Goal: Task Accomplishment & Management: Manage account settings

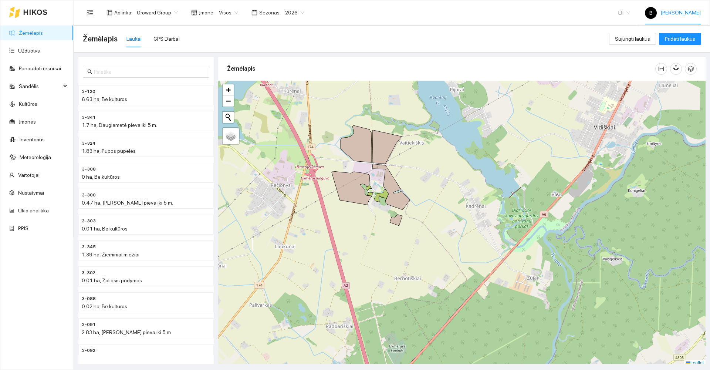
scroll to position [2, 0]
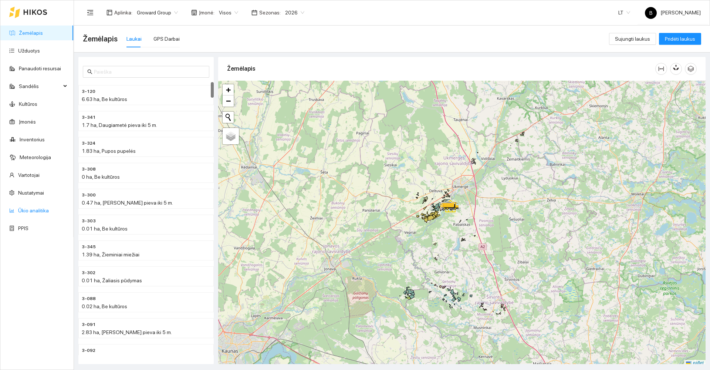
click at [31, 209] on link "Ūkio analitika" at bounding box center [33, 210] width 31 height 6
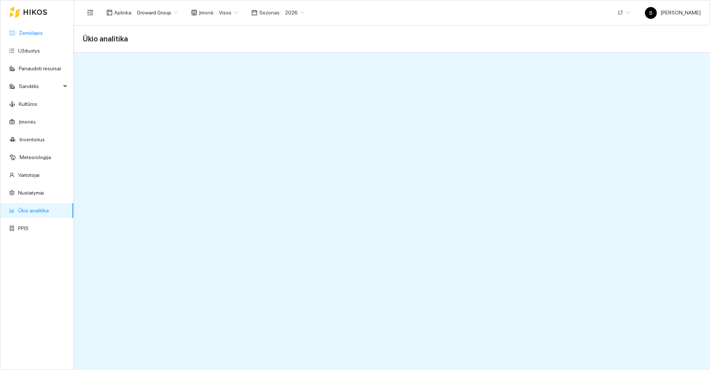
click at [21, 33] on link "Žemėlapis" at bounding box center [31, 33] width 24 height 6
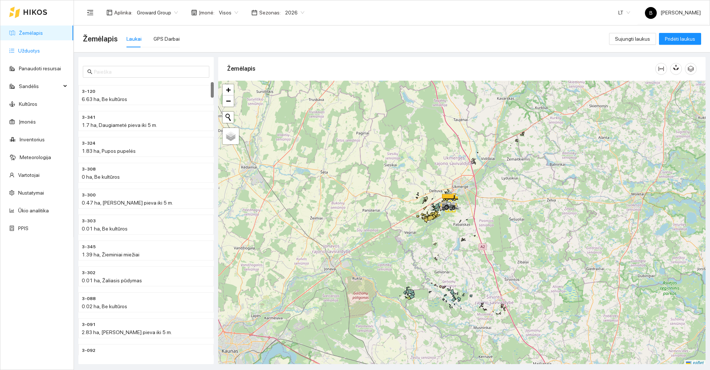
click at [23, 49] on link "Užduotys" at bounding box center [29, 51] width 22 height 6
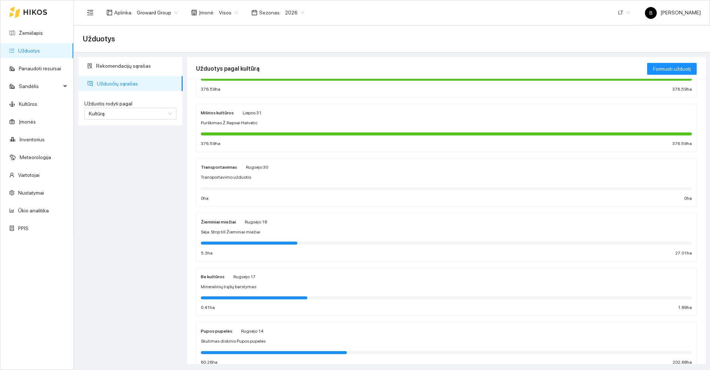
scroll to position [88, 0]
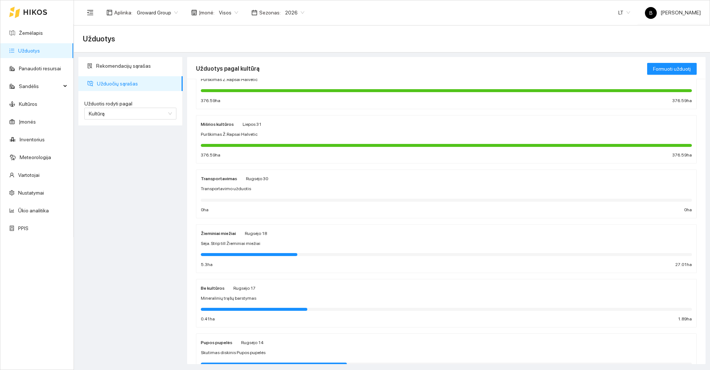
click at [322, 243] on div "Sėja. Strip till Žieminiai miežiai" at bounding box center [446, 243] width 491 height 7
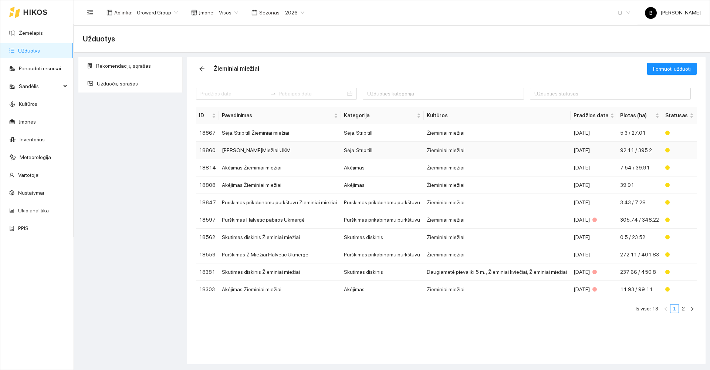
click at [280, 151] on td "[PERSON_NAME]Miežiai UKM" at bounding box center [280, 150] width 122 height 17
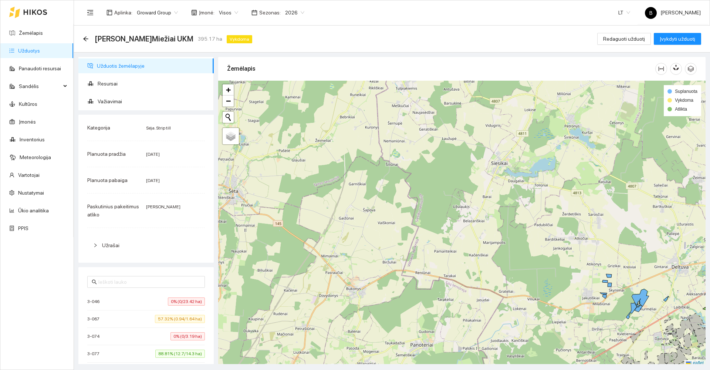
scroll to position [2, 0]
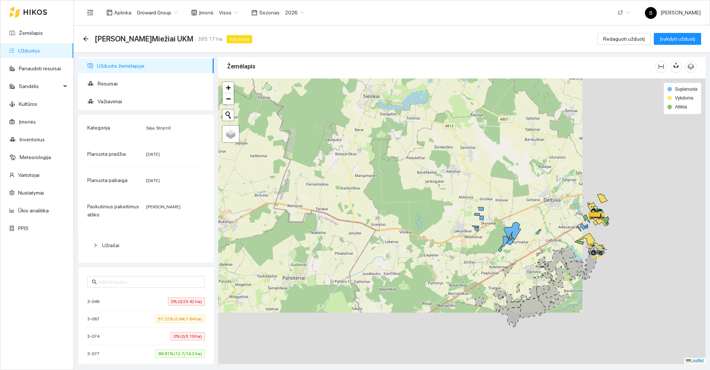
drag, startPoint x: 496, startPoint y: 248, endPoint x: 320, endPoint y: 155, distance: 199.7
click at [320, 155] on div at bounding box center [461, 220] width 487 height 285
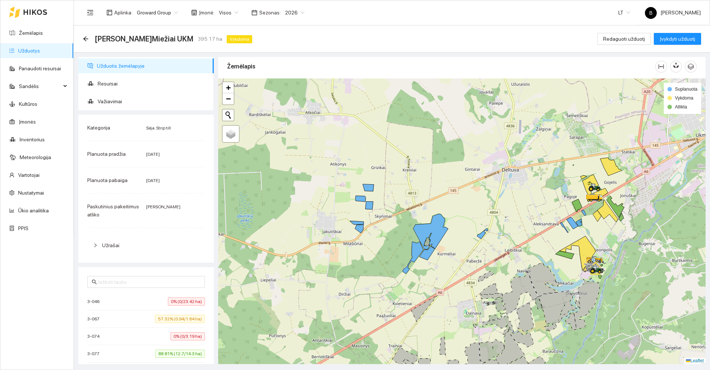
drag, startPoint x: 474, startPoint y: 181, endPoint x: 468, endPoint y: 174, distance: 9.2
click at [468, 174] on div at bounding box center [461, 220] width 487 height 285
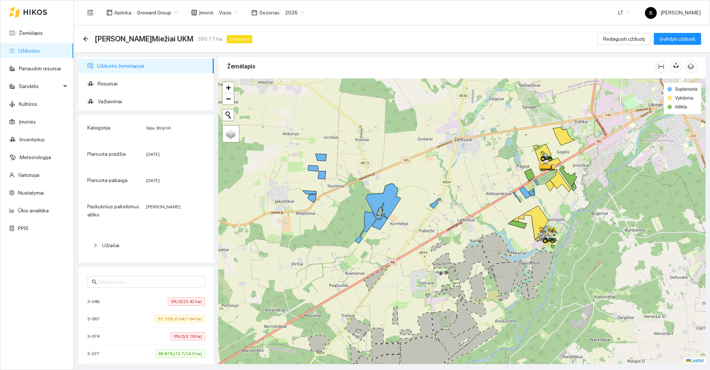
drag, startPoint x: 481, startPoint y: 163, endPoint x: 467, endPoint y: 177, distance: 20.4
click at [467, 177] on div at bounding box center [461, 220] width 487 height 285
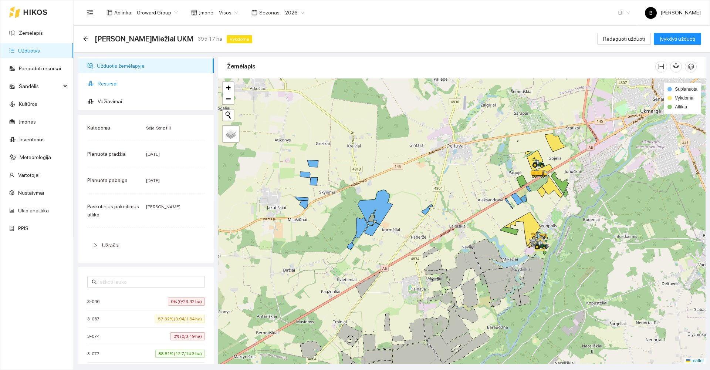
click at [110, 85] on span "Resursai" at bounding box center [153, 83] width 110 height 15
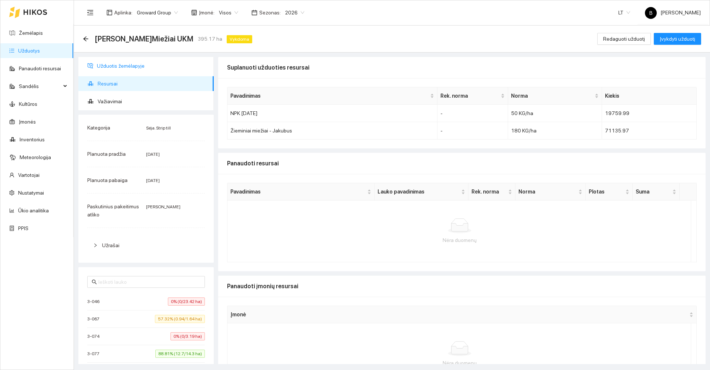
click at [120, 65] on span "Užduotis žemėlapyje" at bounding box center [152, 65] width 111 height 15
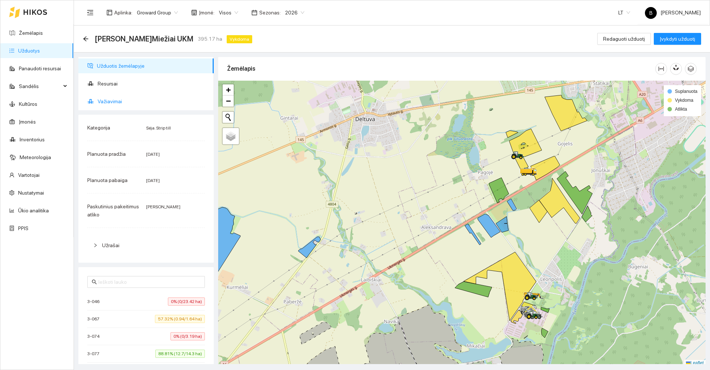
click at [135, 99] on span "Važiavimai" at bounding box center [153, 101] width 110 height 15
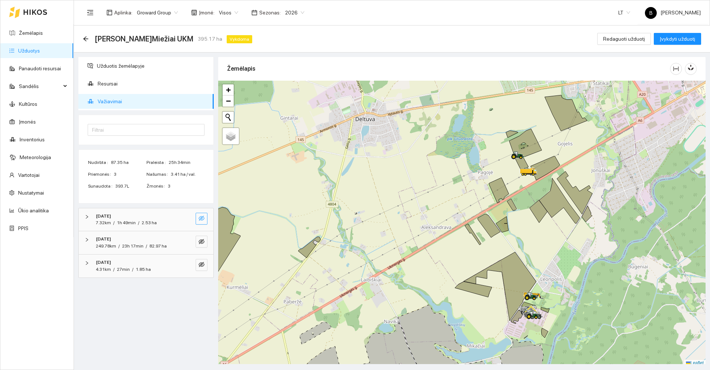
click at [199, 218] on icon "eye-invisible" at bounding box center [202, 218] width 6 height 6
click at [202, 238] on icon "eye-invisible" at bounding box center [202, 241] width 6 height 6
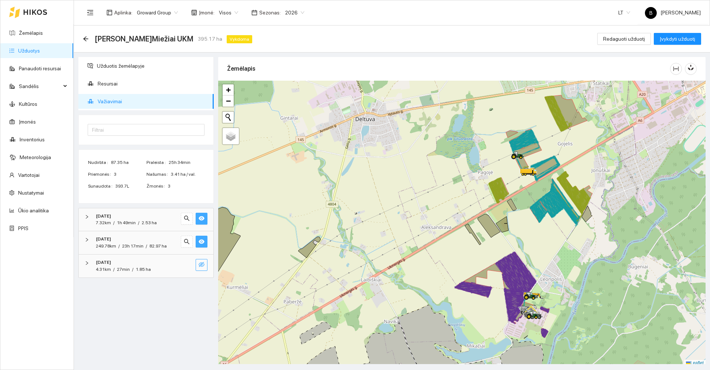
click at [207, 264] on button "button" at bounding box center [202, 265] width 12 height 12
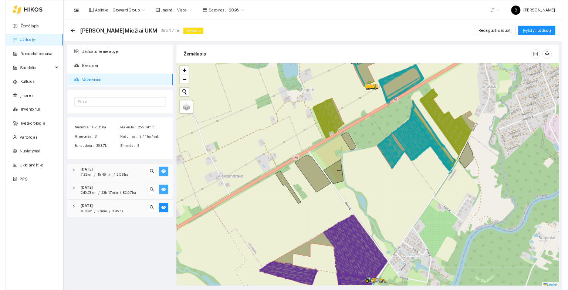
scroll to position [2, 0]
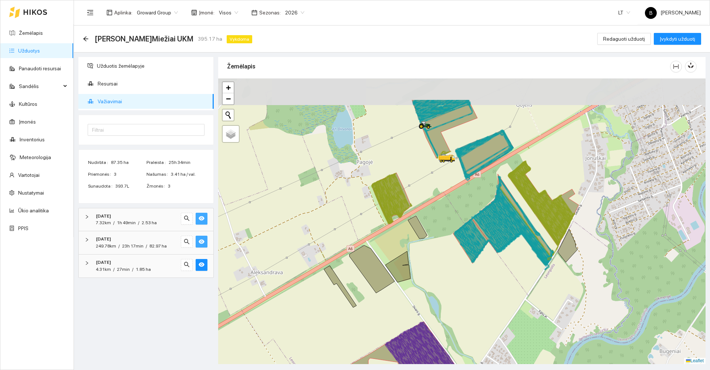
drag, startPoint x: 505, startPoint y: 143, endPoint x: 486, endPoint y: 201, distance: 61.5
click at [486, 201] on div at bounding box center [461, 220] width 487 height 285
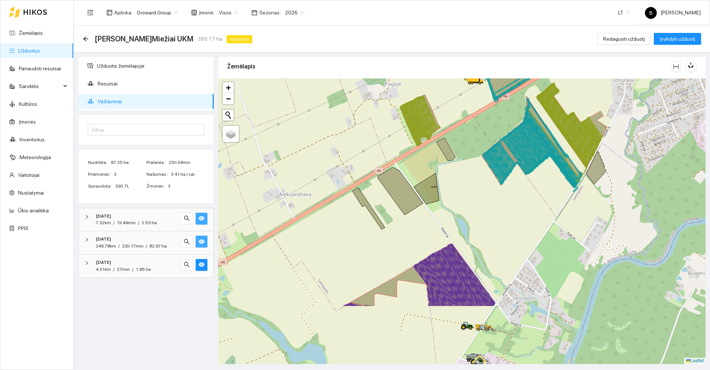
drag, startPoint x: 491, startPoint y: 267, endPoint x: 512, endPoint y: 200, distance: 71.0
click at [512, 200] on div at bounding box center [461, 220] width 487 height 285
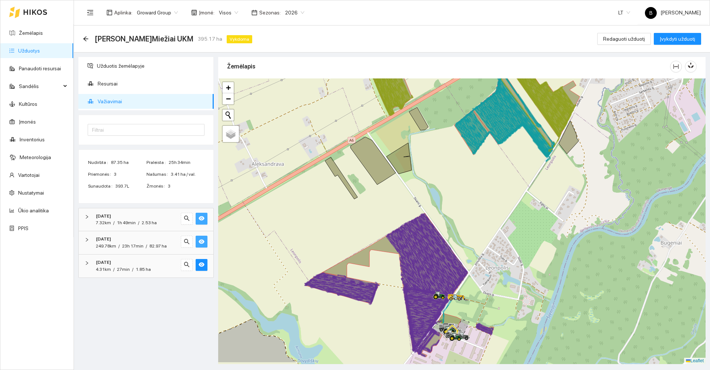
drag, startPoint x: 484, startPoint y: 232, endPoint x: 477, endPoint y: 227, distance: 8.1
click at [477, 227] on div at bounding box center [461, 220] width 487 height 285
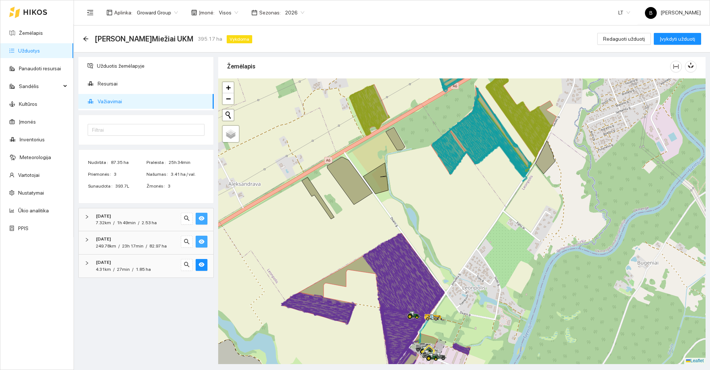
drag, startPoint x: 413, startPoint y: 114, endPoint x: 390, endPoint y: 134, distance: 30.7
click at [390, 134] on icon at bounding box center [395, 138] width 19 height 23
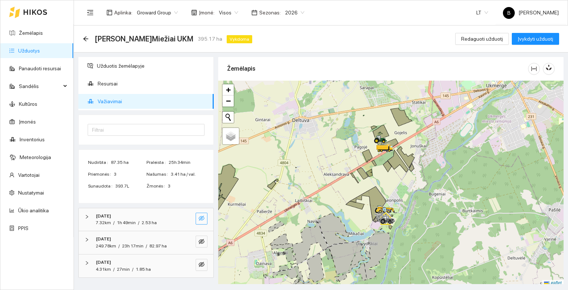
click at [205, 216] on button "button" at bounding box center [202, 219] width 12 height 12
drag, startPoint x: 207, startPoint y: 241, endPoint x: 203, endPoint y: 252, distance: 11.3
click at [206, 242] on button "button" at bounding box center [202, 241] width 12 height 12
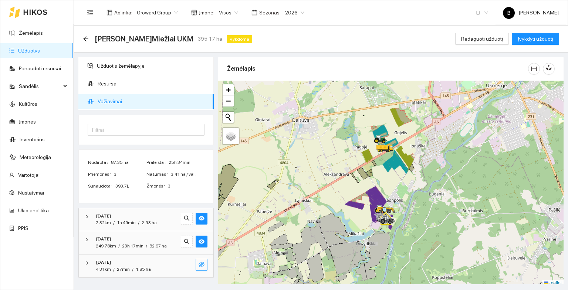
click at [203, 264] on icon "eye-invisible" at bounding box center [202, 264] width 6 height 6
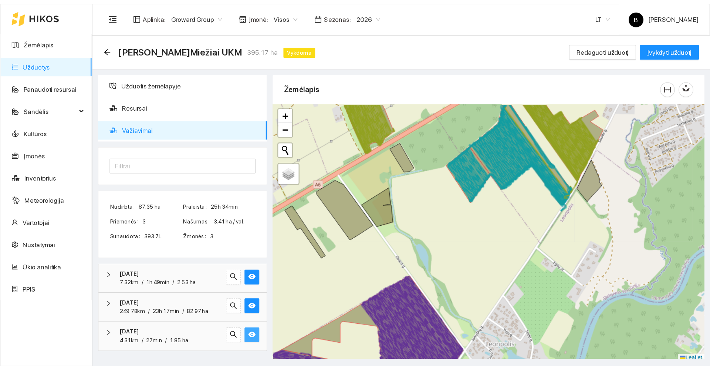
scroll to position [2, 0]
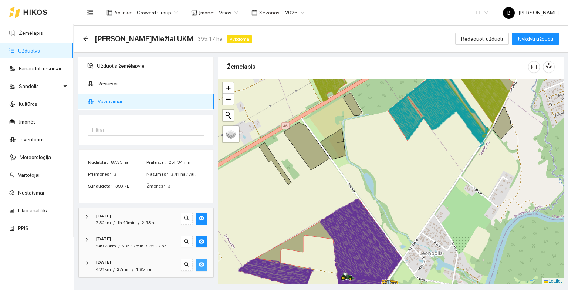
drag, startPoint x: 432, startPoint y: 186, endPoint x: 463, endPoint y: 169, distance: 35.4
click at [463, 169] on div at bounding box center [390, 182] width 345 height 206
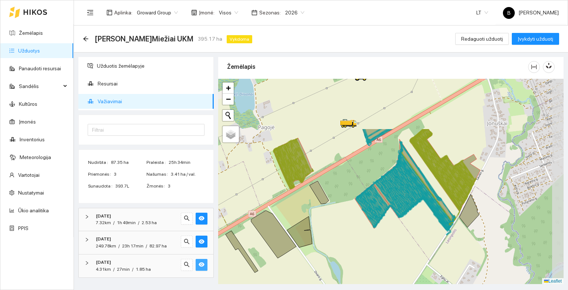
drag, startPoint x: 397, startPoint y: 134, endPoint x: 384, endPoint y: 206, distance: 72.9
click at [384, 206] on icon at bounding box center [380, 197] width 20 height 25
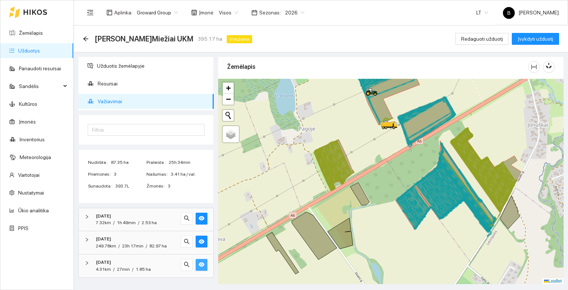
drag, startPoint x: 387, startPoint y: 220, endPoint x: 428, endPoint y: 220, distance: 40.7
click at [428, 220] on div at bounding box center [390, 182] width 345 height 206
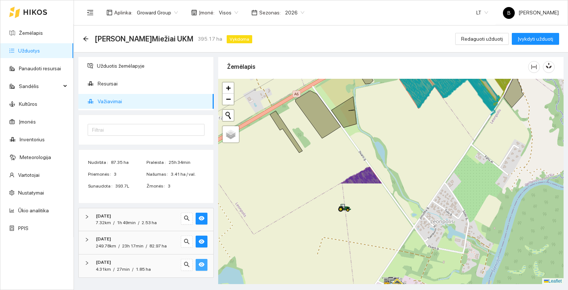
drag, startPoint x: 390, startPoint y: 228, endPoint x: 384, endPoint y: 187, distance: 41.4
click at [394, 105] on div at bounding box center [390, 182] width 345 height 206
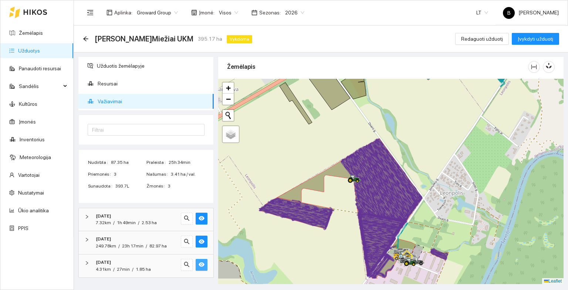
drag, startPoint x: 322, startPoint y: 214, endPoint x: 327, endPoint y: 200, distance: 15.3
click at [327, 200] on div at bounding box center [390, 182] width 345 height 206
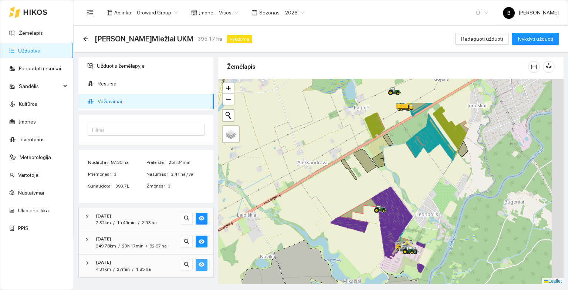
drag, startPoint x: 516, startPoint y: 131, endPoint x: 451, endPoint y: 188, distance: 87.2
click at [451, 188] on div at bounding box center [390, 182] width 345 height 206
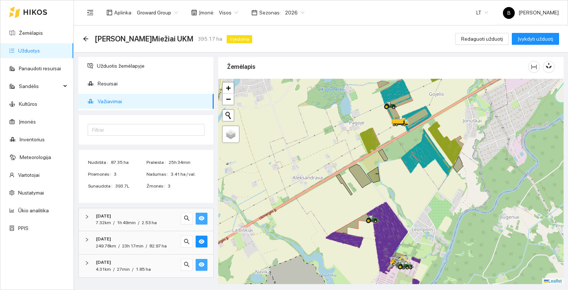
click at [200, 216] on icon "eye" at bounding box center [202, 218] width 6 height 6
click at [200, 216] on icon "eye-invisible" at bounding box center [202, 218] width 6 height 6
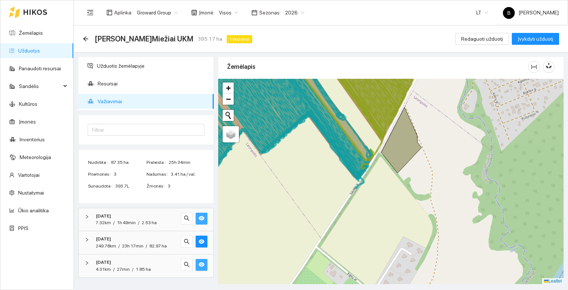
drag, startPoint x: 388, startPoint y: 190, endPoint x: 297, endPoint y: 168, distance: 93.1
click at [290, 169] on div at bounding box center [390, 182] width 345 height 206
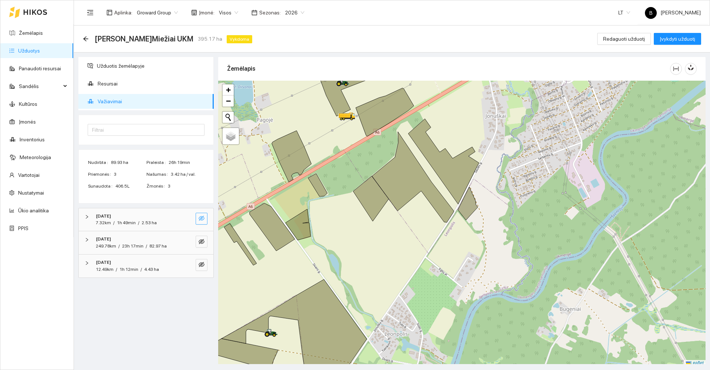
click at [202, 218] on icon "eye-invisible" at bounding box center [202, 218] width 6 height 6
click at [106, 102] on span "Važiavimai" at bounding box center [153, 101] width 110 height 15
drag, startPoint x: 203, startPoint y: 244, endPoint x: 208, endPoint y: 256, distance: 12.9
click at [203, 244] on span "eye-invisible" at bounding box center [202, 241] width 6 height 7
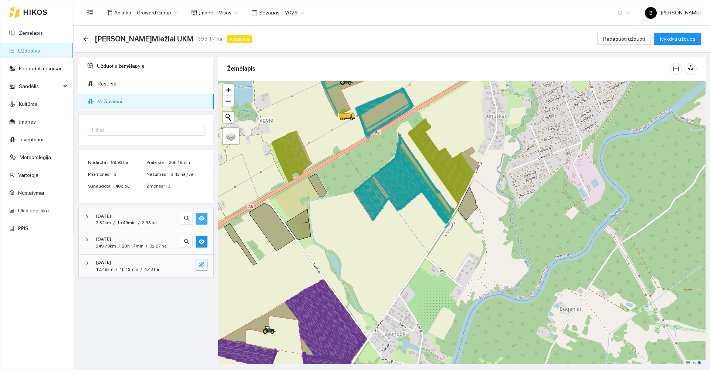
click at [199, 267] on icon "eye-invisible" at bounding box center [202, 264] width 6 height 5
click at [86, 40] on icon "arrow-left" at bounding box center [86, 39] width 6 height 6
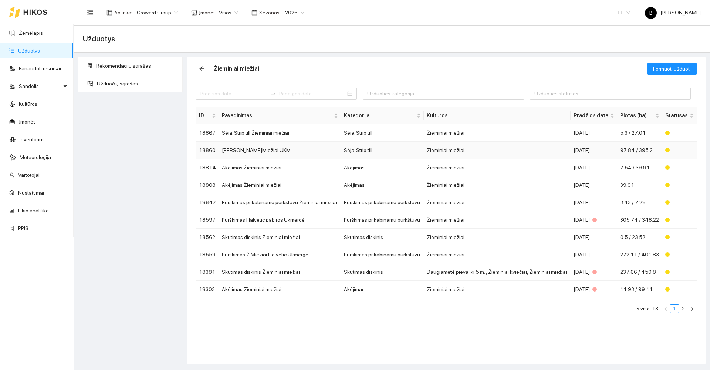
click at [293, 155] on td "[PERSON_NAME]Miežiai UKM" at bounding box center [280, 150] width 122 height 17
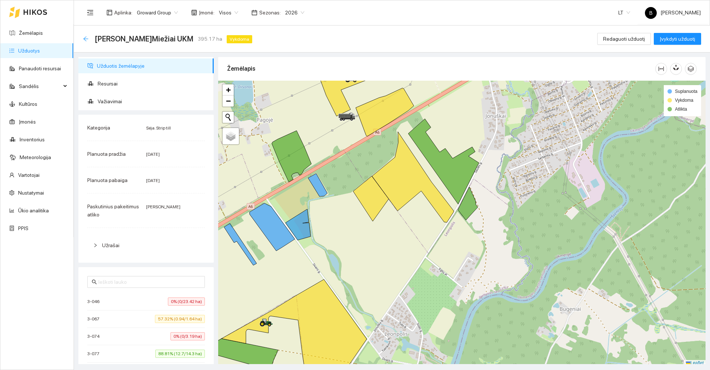
click at [87, 37] on icon "arrow-left" at bounding box center [86, 39] width 6 height 6
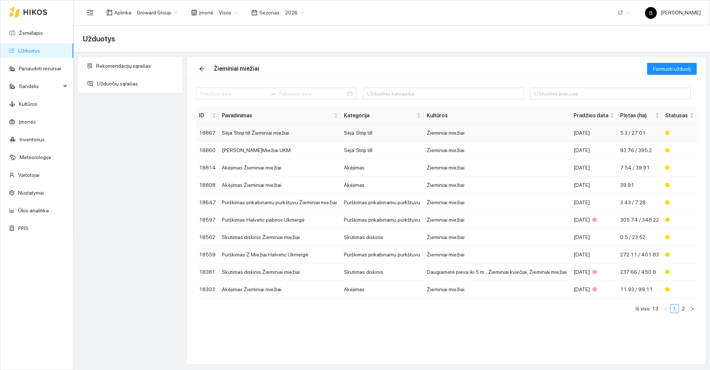
click at [252, 132] on td "Sėja. Strip till Žieminiai miežiai" at bounding box center [280, 132] width 122 height 17
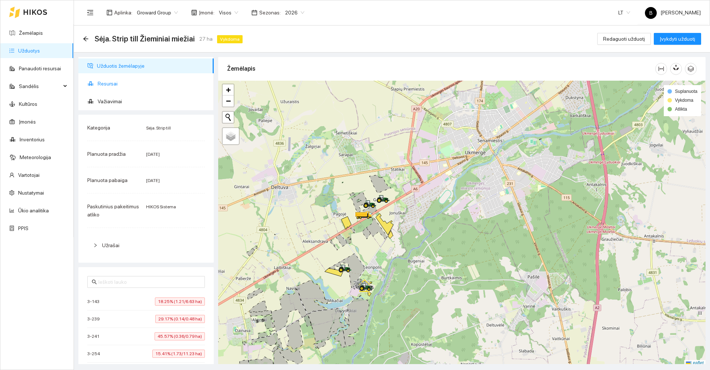
click at [109, 81] on span "Resursai" at bounding box center [153, 83] width 110 height 15
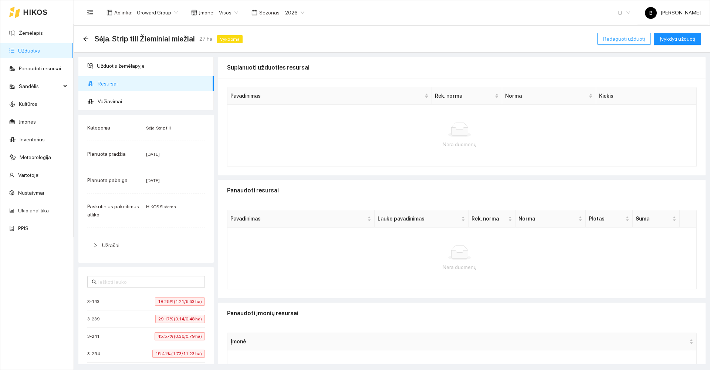
click at [620, 39] on span "Redaguoti užduotį" at bounding box center [624, 39] width 42 height 8
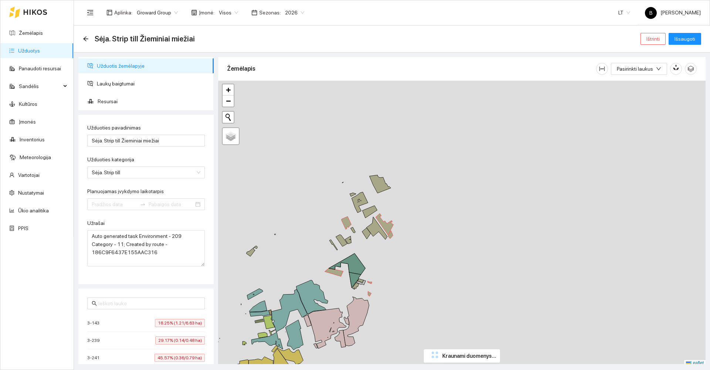
type input "[DATE]"
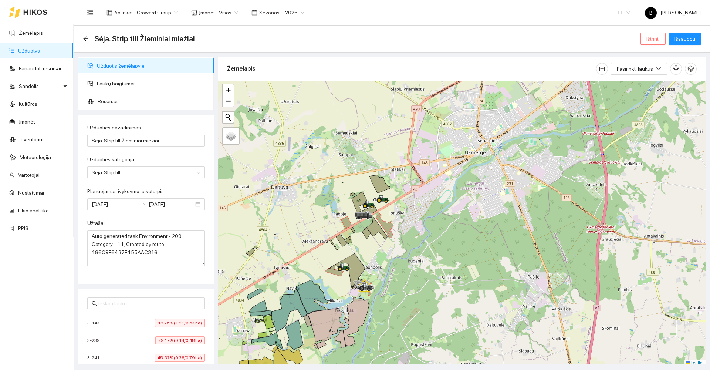
click at [655, 41] on span "Ištrinti" at bounding box center [652, 39] width 13 height 8
click at [653, 71] on span "Taip" at bounding box center [656, 75] width 10 height 8
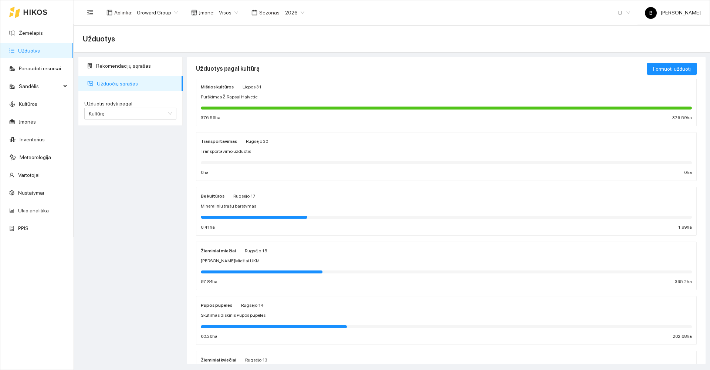
scroll to position [148, 0]
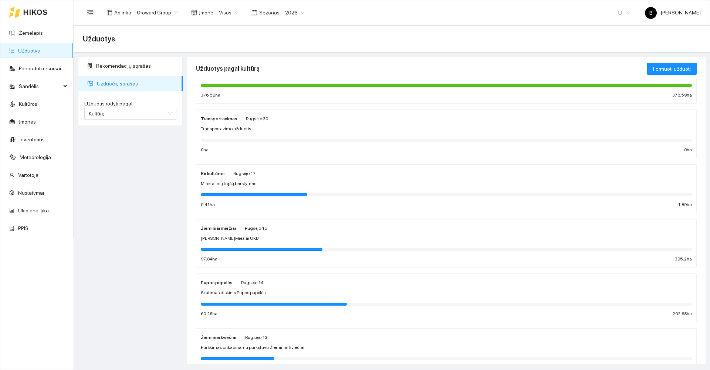
click at [312, 230] on div "Žieminiai miežiai Rugsėjo 15" at bounding box center [446, 228] width 491 height 8
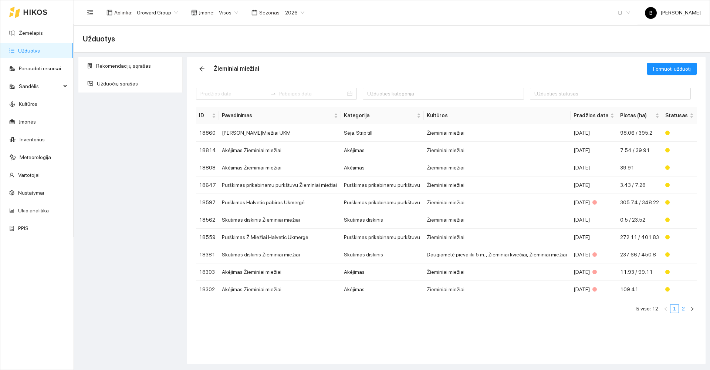
click at [683, 309] on link "2" at bounding box center [683, 308] width 8 height 8
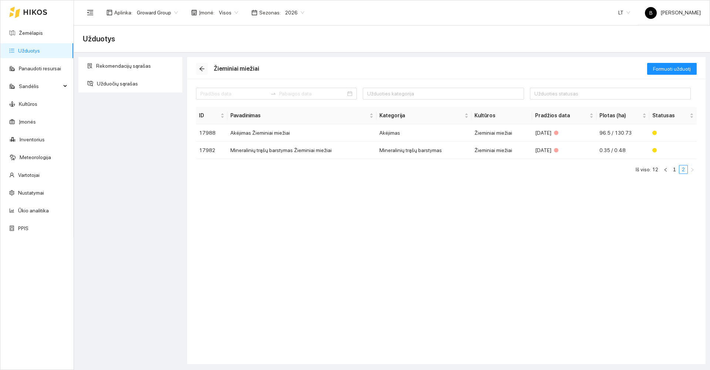
click at [203, 68] on icon "arrow-left" at bounding box center [202, 69] width 6 height 6
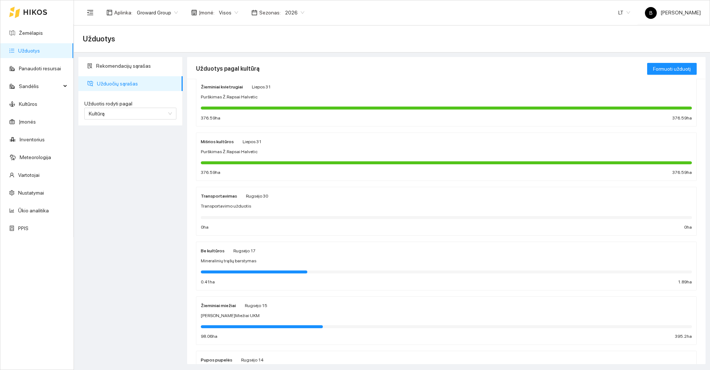
scroll to position [74, 0]
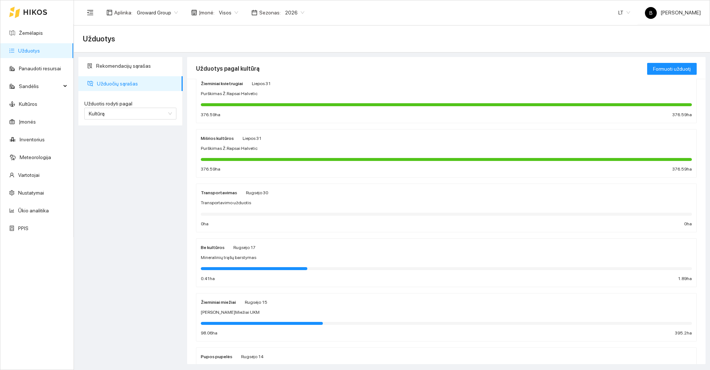
click at [335, 303] on div "Žieminiai miežiai Rugsėjo 15" at bounding box center [446, 302] width 491 height 8
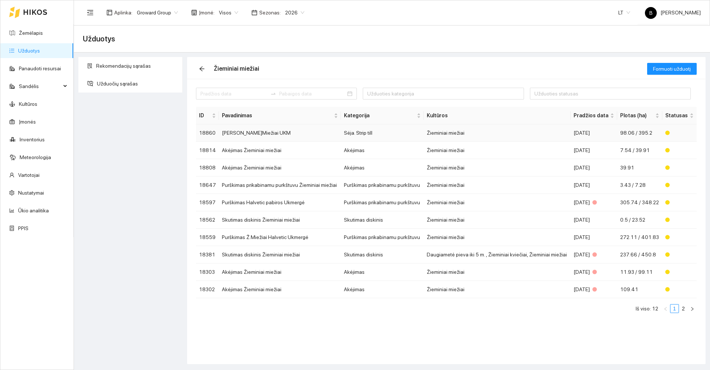
click at [255, 132] on td "[PERSON_NAME]Miežiai UKM" at bounding box center [280, 132] width 122 height 17
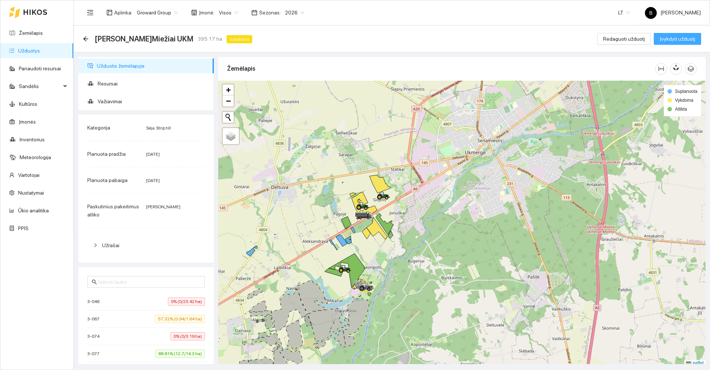
click at [680, 38] on span "Įvykdyti užduotį" at bounding box center [676, 39] width 35 height 8
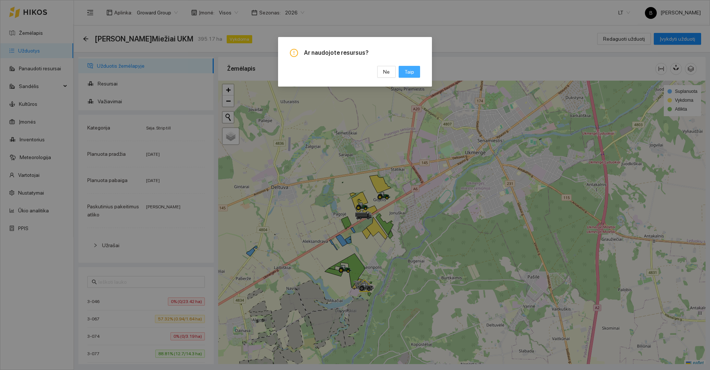
click at [412, 73] on span "Taip" at bounding box center [409, 72] width 10 height 8
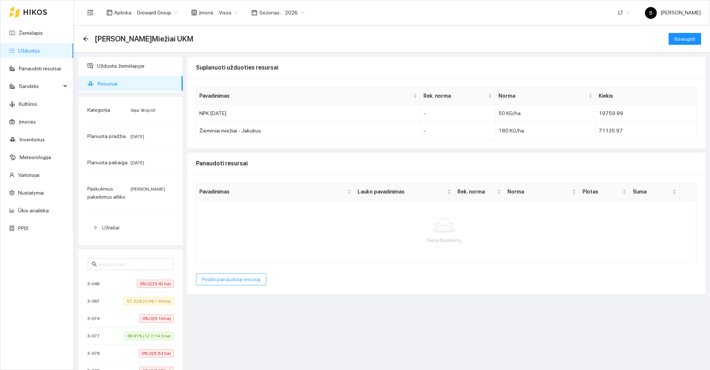
click at [226, 281] on span "Pridėti panaudotą resursą" at bounding box center [231, 279] width 58 height 8
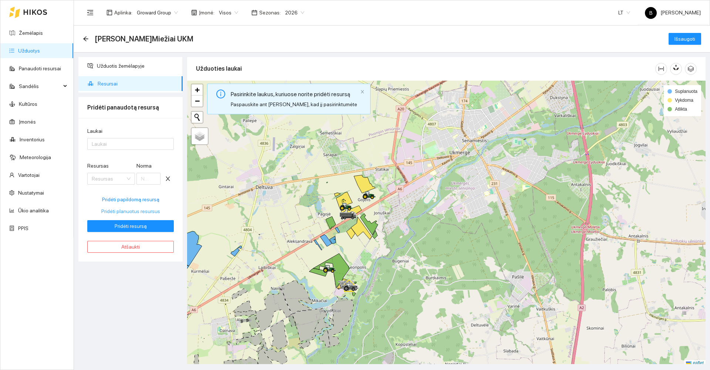
click at [136, 210] on span "Pridėti planuotus resursus" at bounding box center [130, 211] width 59 height 8
type input "50"
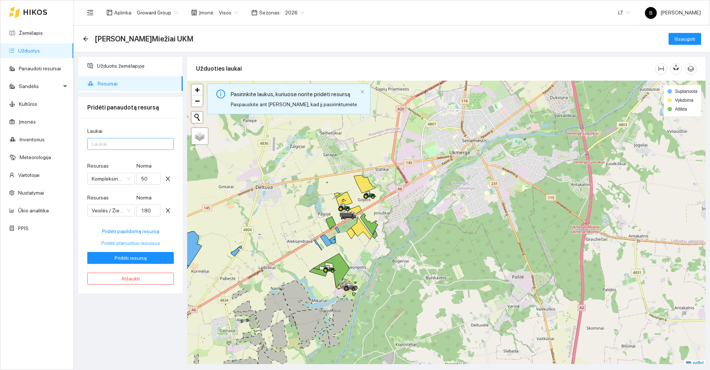
click at [118, 142] on div at bounding box center [126, 143] width 75 height 9
click at [106, 159] on div "Visi laukai" at bounding box center [131, 159] width 78 height 8
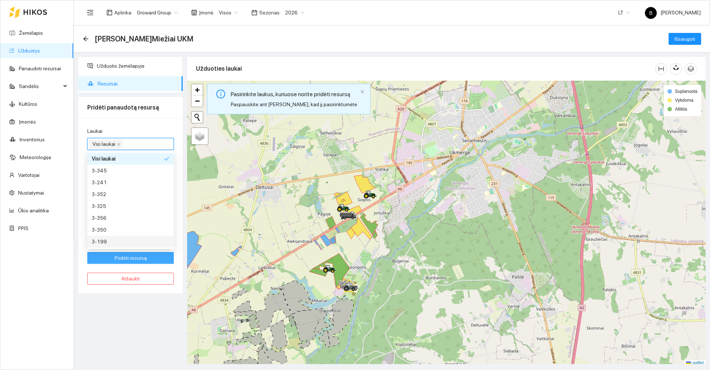
click at [128, 258] on span "Pridėti resursą" at bounding box center [131, 258] width 32 height 8
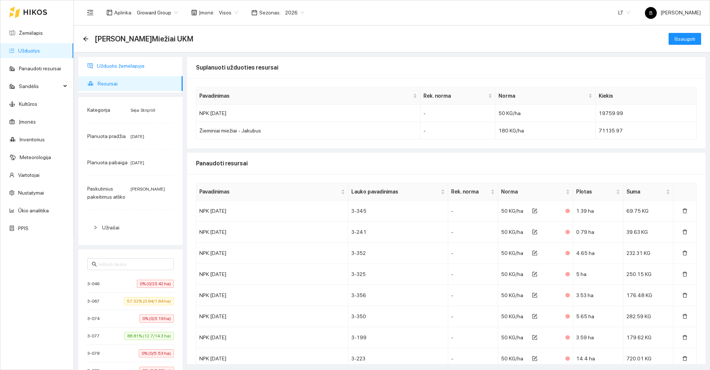
click at [114, 62] on span "Užduotis žemėlapyje" at bounding box center [137, 65] width 80 height 15
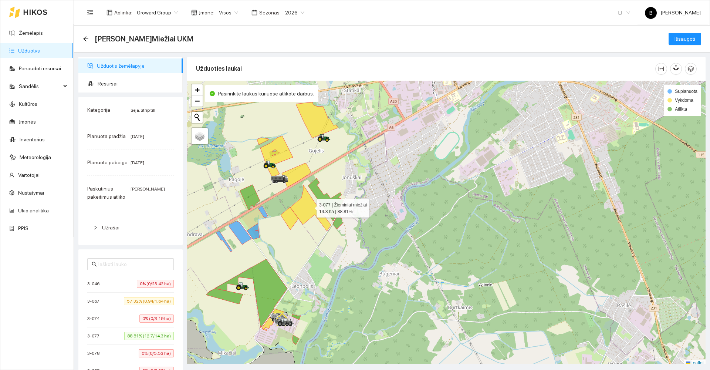
click at [310, 206] on icon at bounding box center [310, 207] width 41 height 45
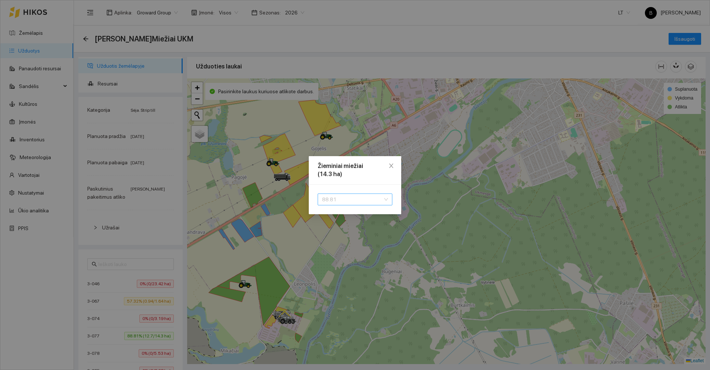
click at [343, 197] on span "88.81" at bounding box center [355, 199] width 66 height 11
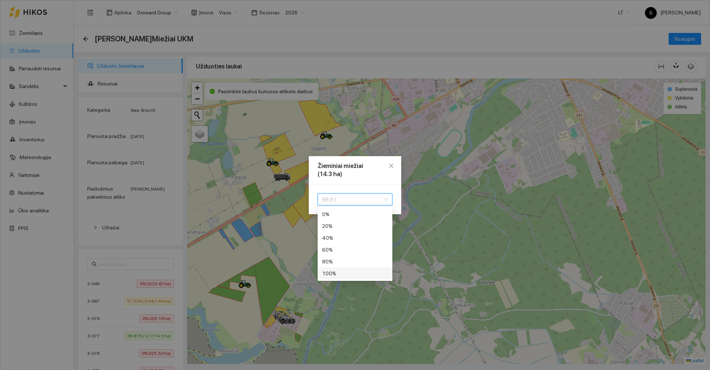
click at [346, 275] on div "100 %" at bounding box center [355, 273] width 66 height 8
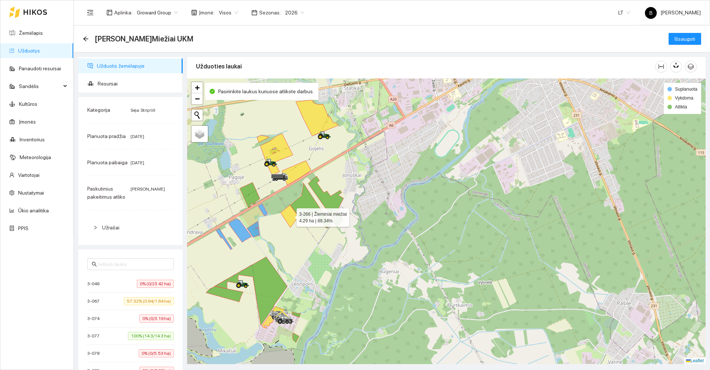
click at [291, 217] on icon at bounding box center [290, 216] width 18 height 23
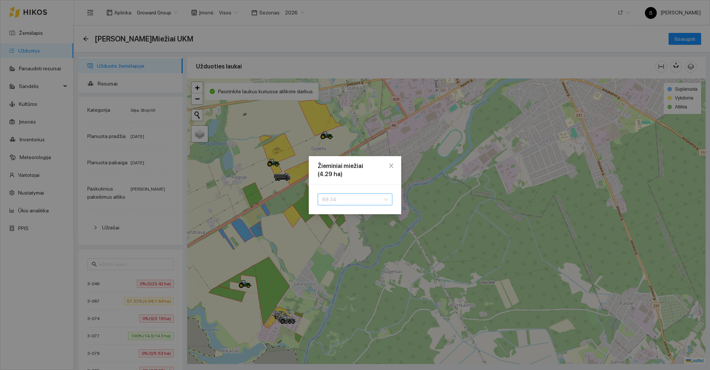
click at [340, 198] on span "88.34" at bounding box center [355, 199] width 66 height 11
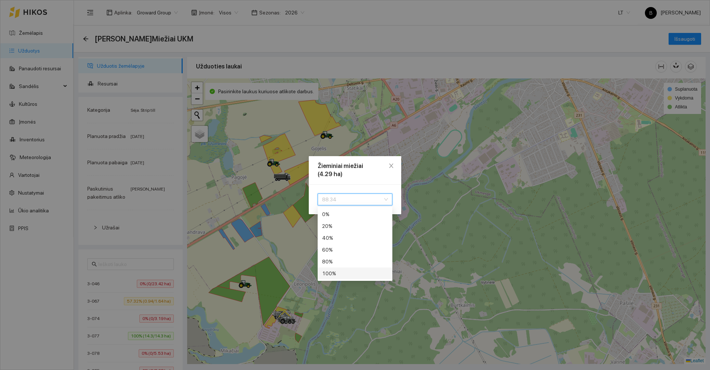
click at [341, 273] on div "100 %" at bounding box center [355, 273] width 66 height 8
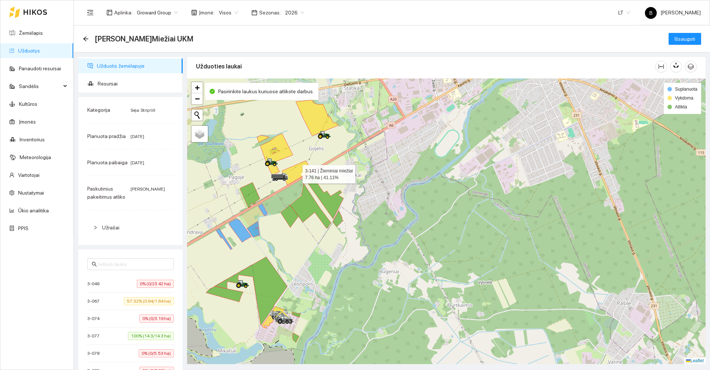
click at [293, 173] on icon at bounding box center [296, 173] width 29 height 24
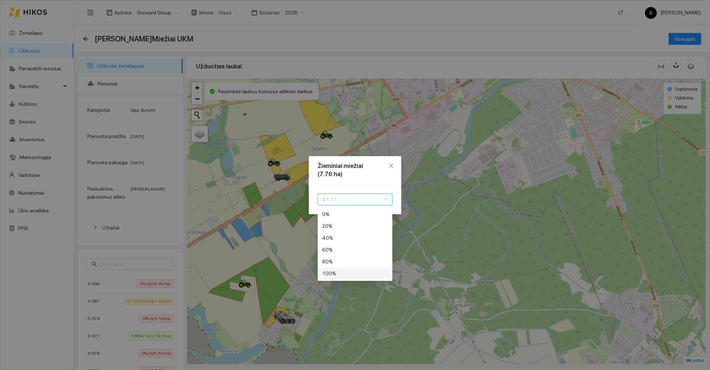
click at [342, 200] on span "41.11" at bounding box center [355, 199] width 66 height 11
click at [343, 273] on div "100 %" at bounding box center [355, 273] width 66 height 8
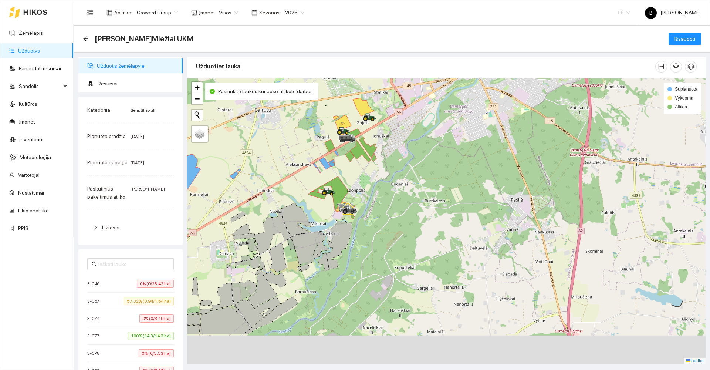
drag, startPoint x: 369, startPoint y: 230, endPoint x: 394, endPoint y: 170, distance: 64.8
click at [394, 170] on div at bounding box center [446, 220] width 518 height 285
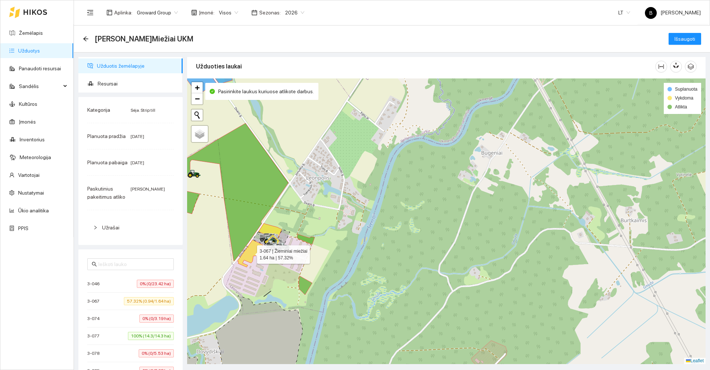
click at [248, 252] on icon at bounding box center [250, 253] width 26 height 27
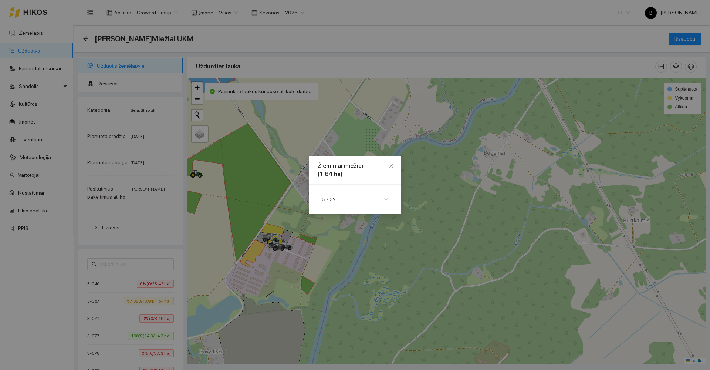
click at [353, 200] on span "57.32" at bounding box center [355, 199] width 66 height 11
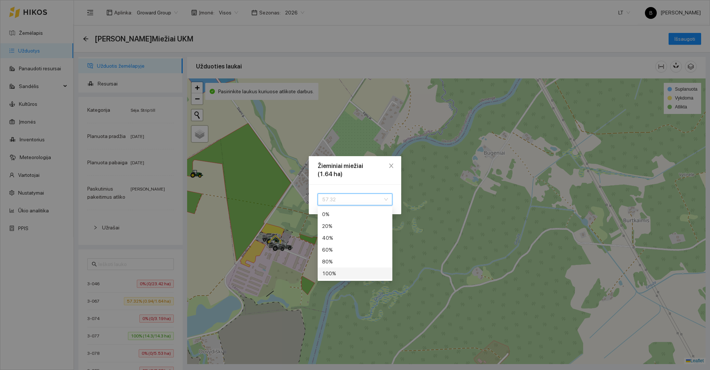
click at [345, 274] on div "100 %" at bounding box center [355, 273] width 66 height 8
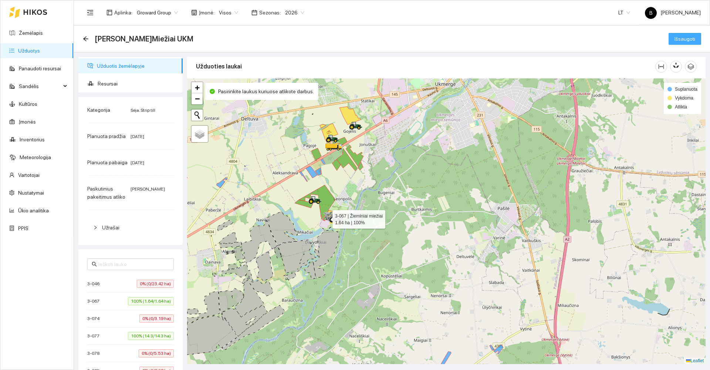
click at [676, 39] on span "Išsaugoti" at bounding box center [684, 39] width 21 height 8
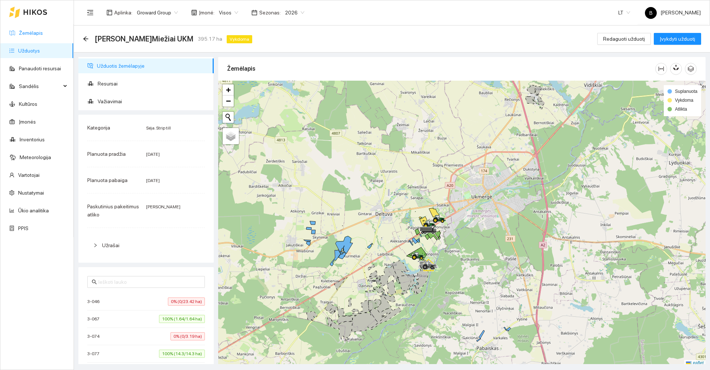
click at [33, 33] on link "Žemėlapis" at bounding box center [31, 33] width 24 height 6
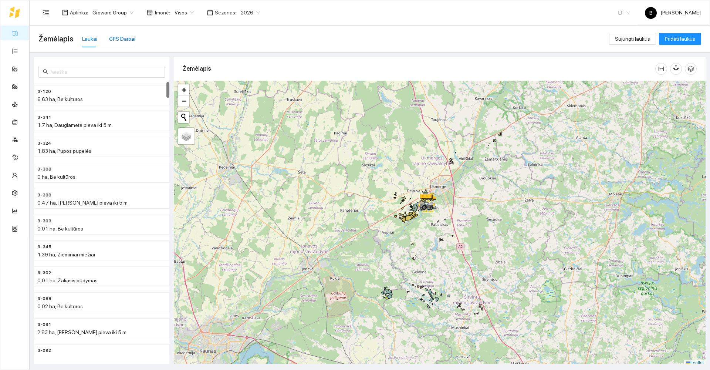
click at [127, 38] on div "GPS Darbai" at bounding box center [122, 39] width 26 height 8
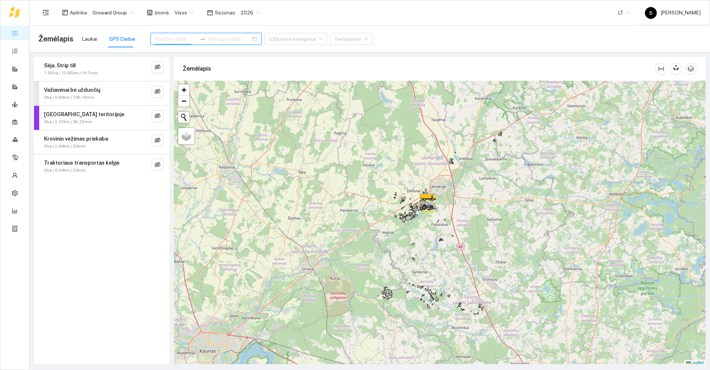
click at [164, 38] on input at bounding box center [176, 39] width 42 height 8
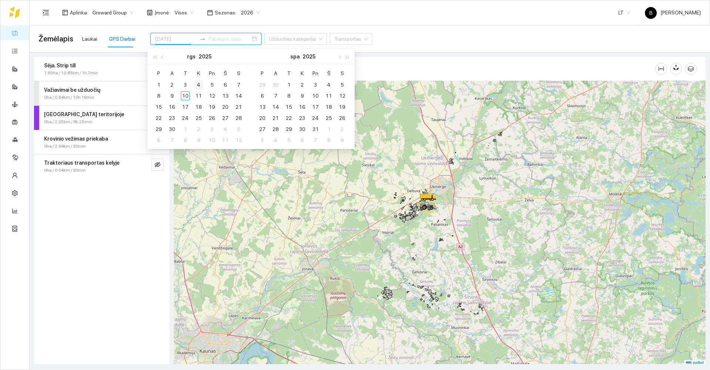
type input "[DATE]"
click at [168, 96] on div "9" at bounding box center [171, 95] width 9 height 9
click at [171, 95] on div "9" at bounding box center [171, 95] width 9 height 9
type input "[DATE]"
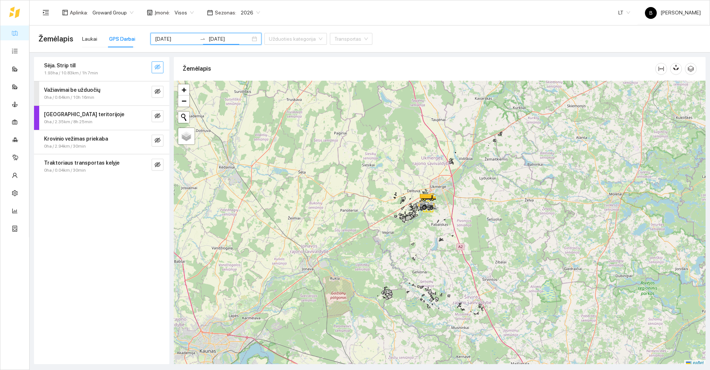
click at [158, 68] on icon "eye-invisible" at bounding box center [158, 67] width 6 height 6
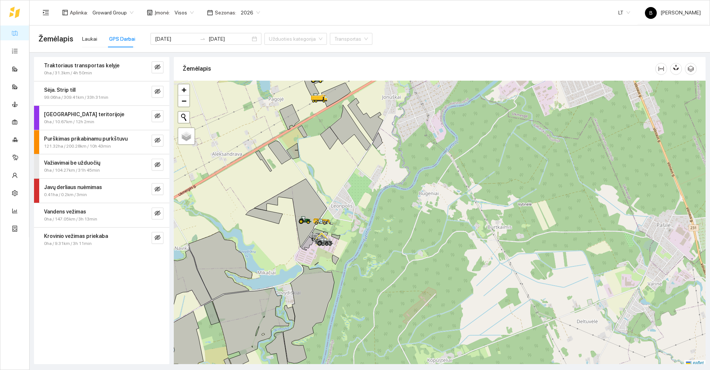
scroll to position [2, 0]
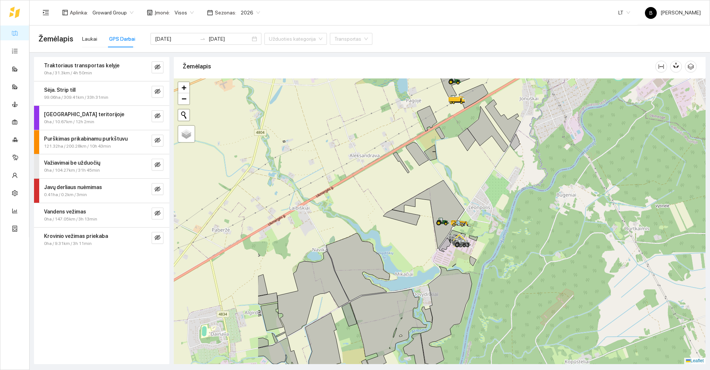
drag, startPoint x: 393, startPoint y: 206, endPoint x: 530, endPoint y: 210, distance: 137.6
click at [199, 140] on div at bounding box center [440, 220] width 532 height 285
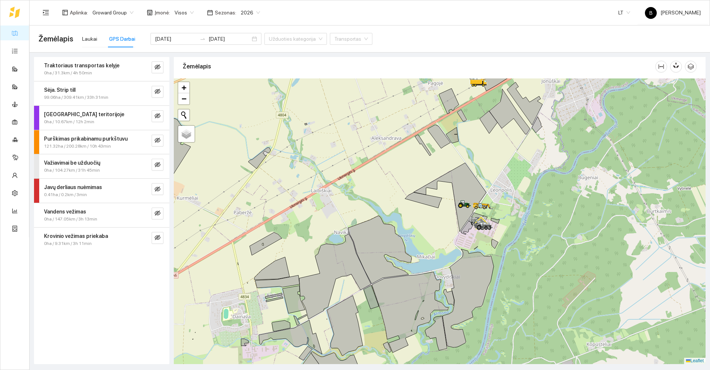
drag, startPoint x: 483, startPoint y: 184, endPoint x: 492, endPoint y: 181, distance: 10.0
click at [199, 140] on div at bounding box center [440, 220] width 532 height 285
click at [157, 92] on icon "eye-invisible" at bounding box center [158, 91] width 6 height 6
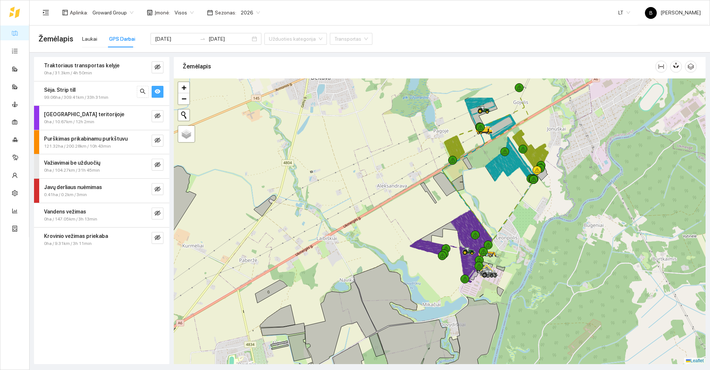
drag, startPoint x: 550, startPoint y: 153, endPoint x: 556, endPoint y: 202, distance: 48.7
click at [199, 140] on div at bounding box center [440, 220] width 532 height 285
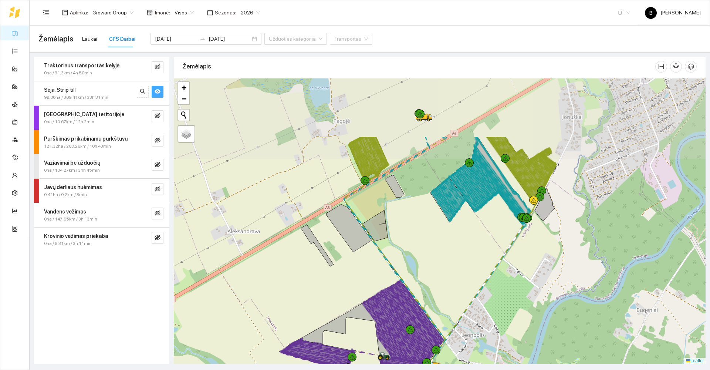
drag, startPoint x: 510, startPoint y: 167, endPoint x: 479, endPoint y: 254, distance: 92.4
click at [199, 140] on div at bounding box center [440, 220] width 532 height 285
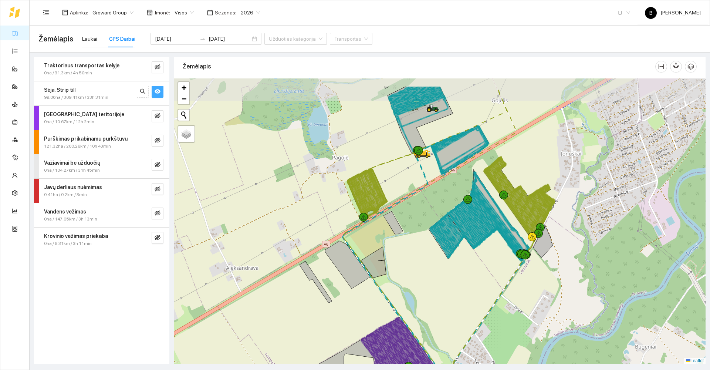
drag, startPoint x: 550, startPoint y: 131, endPoint x: 549, endPoint y: 165, distance: 34.0
click at [199, 140] on div at bounding box center [440, 220] width 532 height 285
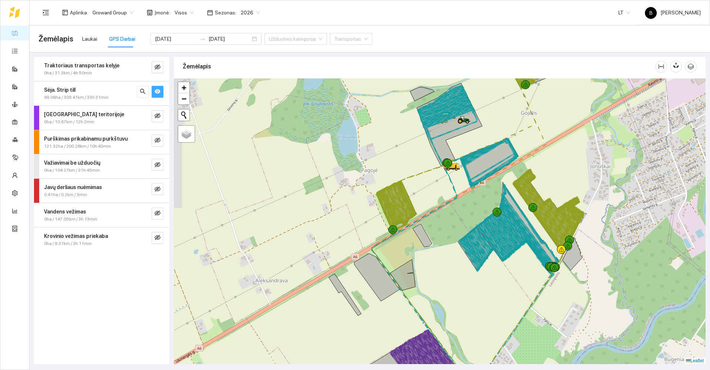
drag, startPoint x: 389, startPoint y: 190, endPoint x: 418, endPoint y: 206, distance: 33.6
click at [199, 140] on div at bounding box center [440, 220] width 532 height 285
click at [180, 39] on input "[DATE]" at bounding box center [176, 39] width 42 height 8
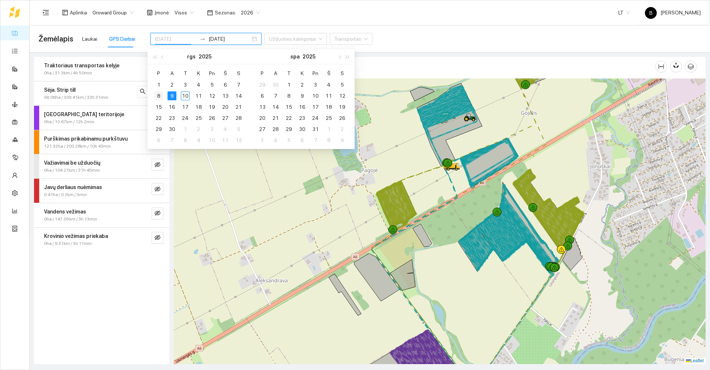
type input "[DATE]"
click at [159, 96] on div "8" at bounding box center [158, 95] width 9 height 9
type input "[DATE]"
click at [183, 95] on div "10" at bounding box center [185, 95] width 9 height 9
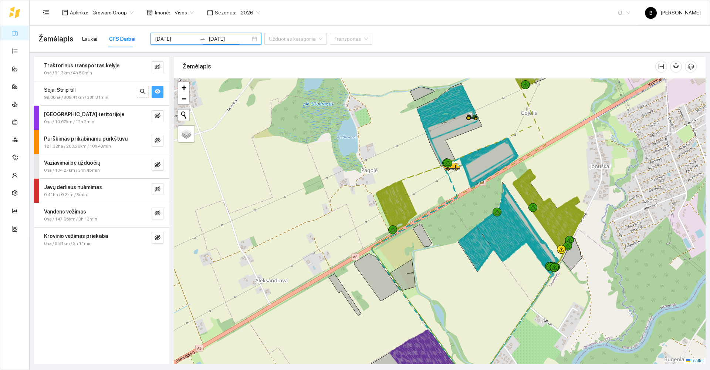
click at [162, 89] on button "button" at bounding box center [158, 92] width 12 height 12
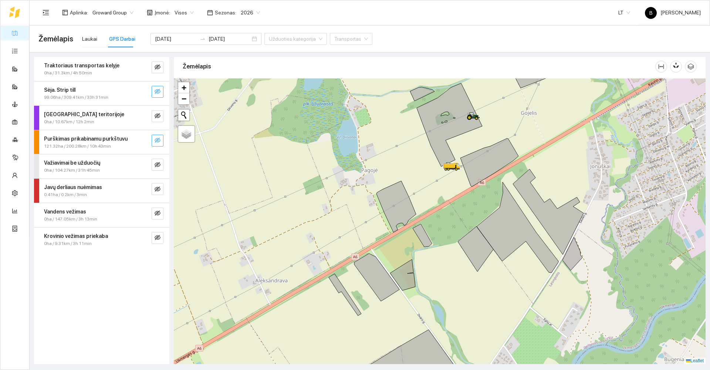
click at [157, 92] on icon "eye-invisible" at bounding box center [158, 91] width 6 height 6
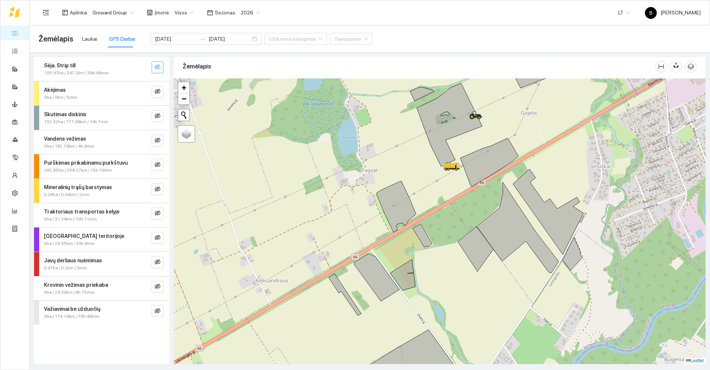
click at [154, 65] on button "button" at bounding box center [158, 67] width 12 height 12
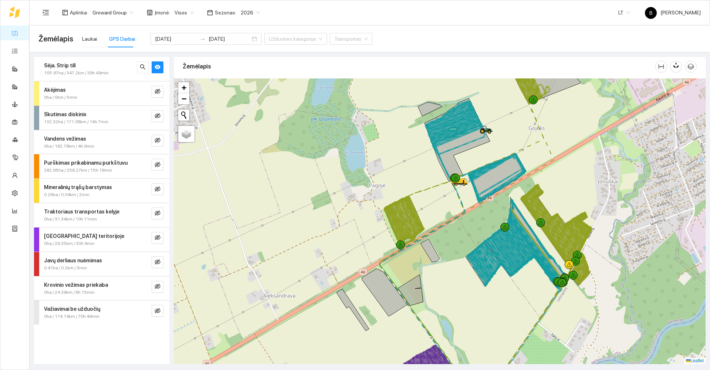
drag, startPoint x: 561, startPoint y: 159, endPoint x: 569, endPoint y: 174, distance: 17.0
click at [199, 140] on div at bounding box center [440, 220] width 532 height 285
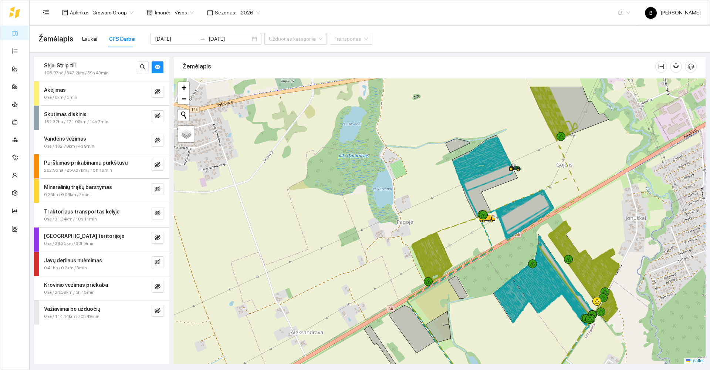
drag, startPoint x: 584, startPoint y: 185, endPoint x: 617, endPoint y: 236, distance: 60.7
click at [199, 140] on div at bounding box center [440, 220] width 532 height 285
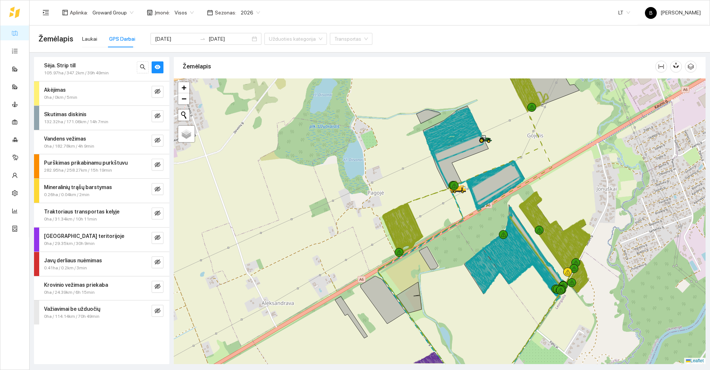
drag, startPoint x: 593, startPoint y: 200, endPoint x: 583, endPoint y: 200, distance: 10.4
click at [199, 140] on div at bounding box center [440, 220] width 532 height 285
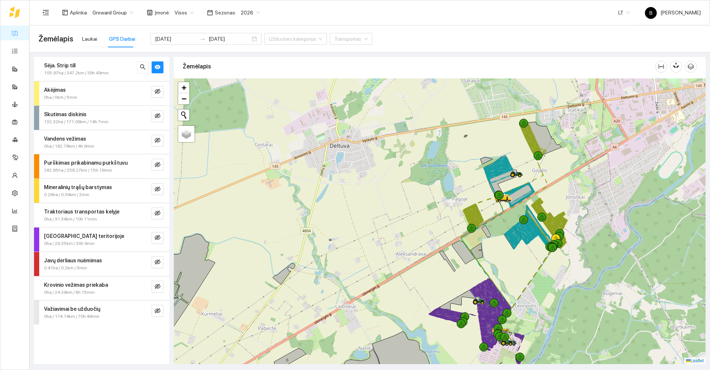
drag, startPoint x: 594, startPoint y: 183, endPoint x: 573, endPoint y: 178, distance: 21.7
click at [199, 140] on div at bounding box center [440, 220] width 532 height 285
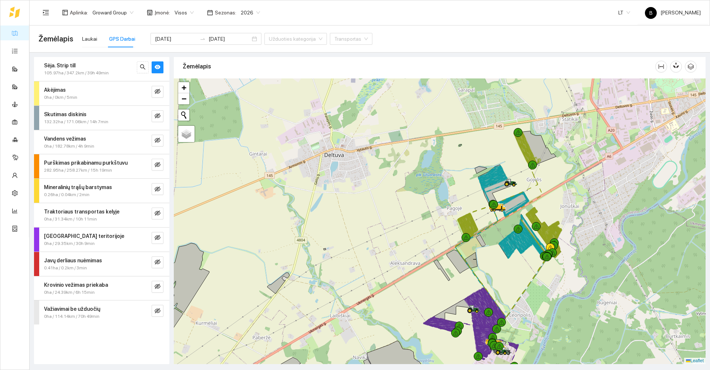
drag, startPoint x: 573, startPoint y: 168, endPoint x: 526, endPoint y: 184, distance: 49.8
click at [199, 140] on div at bounding box center [440, 220] width 532 height 285
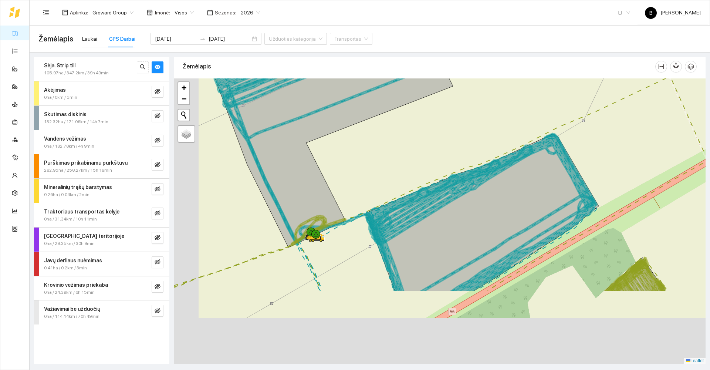
drag, startPoint x: 476, startPoint y: 268, endPoint x: 525, endPoint y: 159, distance: 118.8
click at [199, 140] on icon at bounding box center [482, 212] width 233 height 157
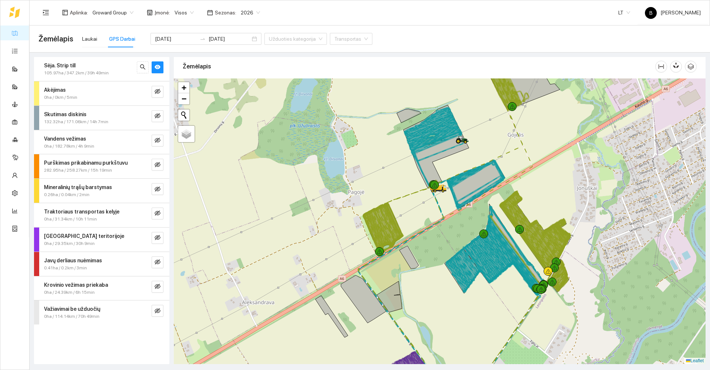
drag, startPoint x: 601, startPoint y: 180, endPoint x: 567, endPoint y: 183, distance: 34.5
click at [199, 140] on div at bounding box center [440, 220] width 532 height 285
click at [156, 140] on icon "eye-invisible" at bounding box center [158, 311] width 6 height 6
click at [156, 140] on icon "eye" at bounding box center [158, 310] width 6 height 4
click at [155, 140] on icon "eye-invisible" at bounding box center [158, 286] width 6 height 5
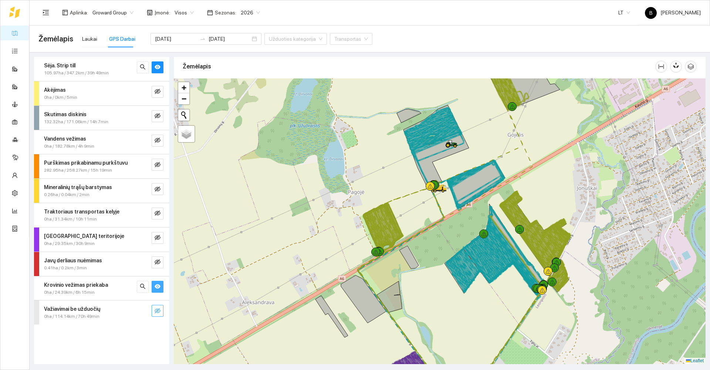
click at [155, 140] on icon "eye" at bounding box center [158, 286] width 6 height 4
click at [158, 140] on icon "eye-invisible" at bounding box center [158, 262] width 6 height 6
click at [158, 140] on icon "eye" at bounding box center [158, 262] width 6 height 6
click at [157, 140] on icon "eye-invisible" at bounding box center [158, 237] width 6 height 6
click at [157, 140] on icon "eye" at bounding box center [158, 237] width 6 height 4
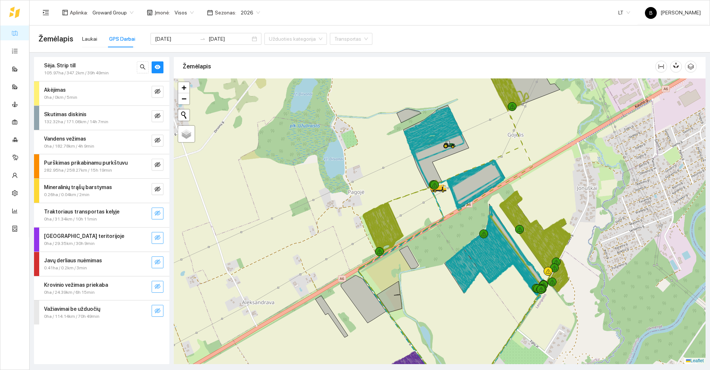
click at [156, 140] on icon "eye-invisible" at bounding box center [158, 212] width 6 height 5
click at [158, 140] on icon "eye" at bounding box center [158, 213] width 6 height 6
click at [158, 140] on icon "eye-invisible" at bounding box center [157, 213] width 1 height 1
click at [158, 140] on icon "eye" at bounding box center [158, 213] width 6 height 6
click at [158, 140] on icon "eye-invisible" at bounding box center [157, 213] width 1 height 1
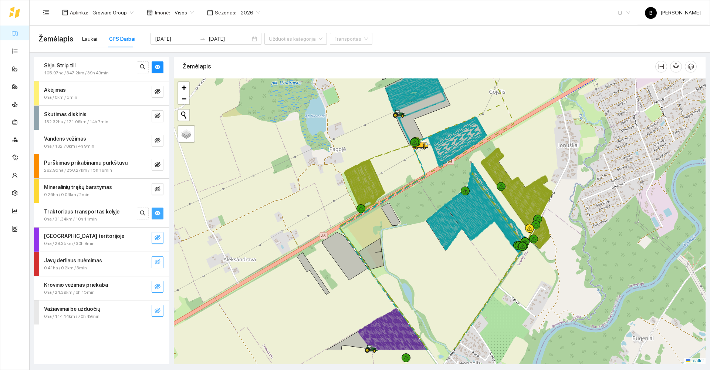
drag, startPoint x: 590, startPoint y: 236, endPoint x: 571, endPoint y: 208, distance: 33.8
click at [199, 140] on div at bounding box center [440, 220] width 532 height 285
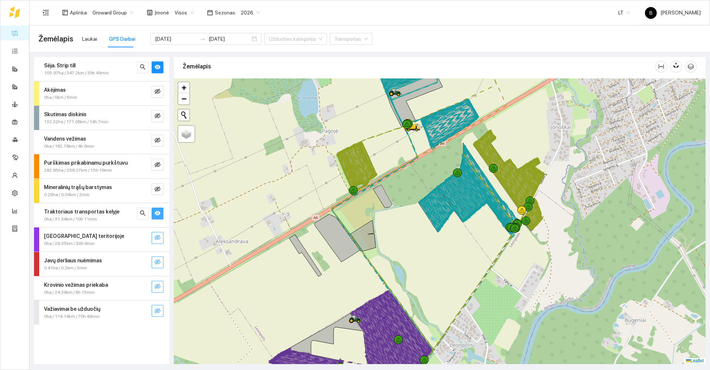
drag, startPoint x: 396, startPoint y: 156, endPoint x: 395, endPoint y: 151, distance: 5.3
click at [199, 140] on div at bounding box center [440, 220] width 532 height 285
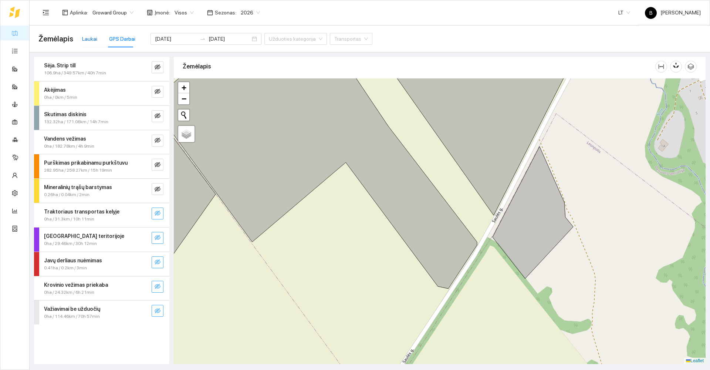
click at [92, 41] on div "Laukai" at bounding box center [89, 39] width 15 height 8
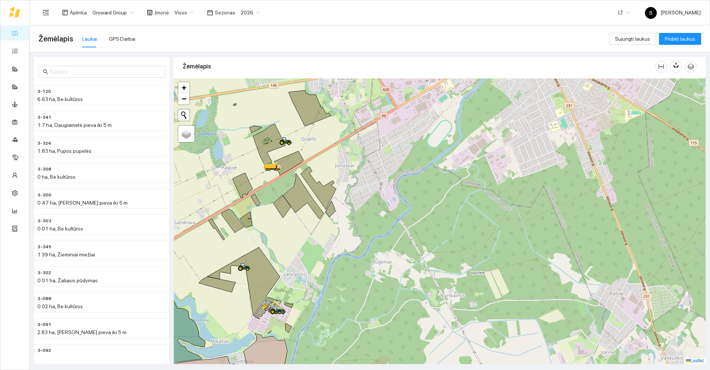
drag, startPoint x: 297, startPoint y: 253, endPoint x: 308, endPoint y: 208, distance: 46.2
click at [199, 140] on div at bounding box center [440, 220] width 532 height 285
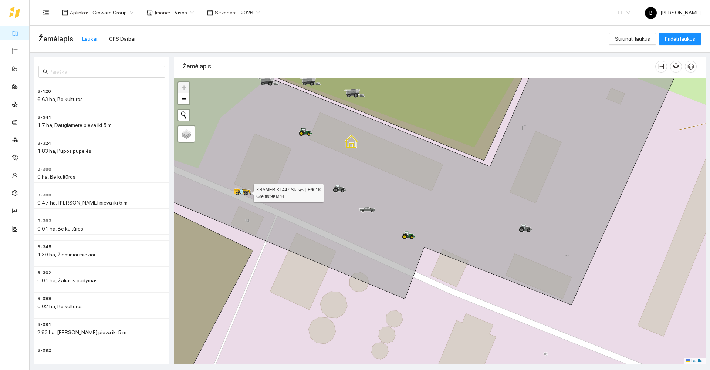
click at [16, 17] on icon at bounding box center [14, 12] width 11 height 11
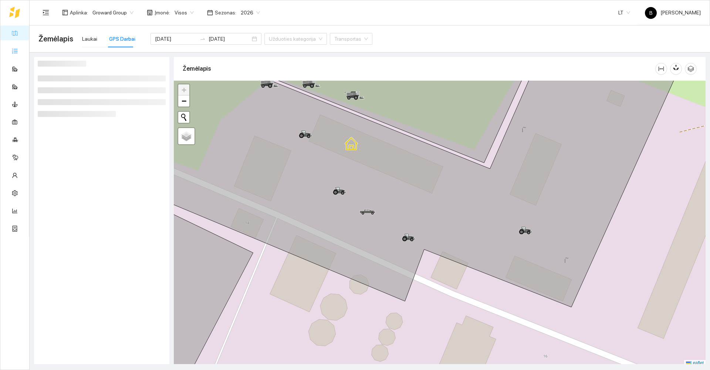
click at [21, 48] on link "Užduotys" at bounding box center [32, 51] width 22 height 6
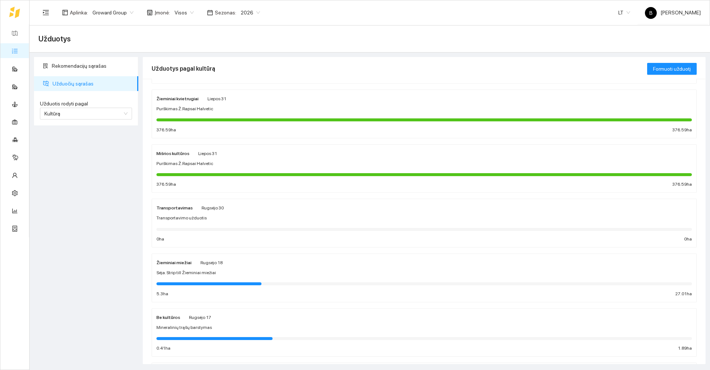
scroll to position [14, 0]
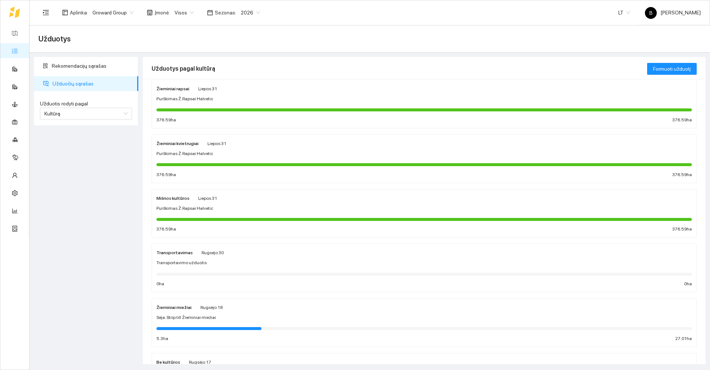
click at [199, 140] on div "Purškimas Ž.Rapsai Halvetic" at bounding box center [423, 153] width 535 height 7
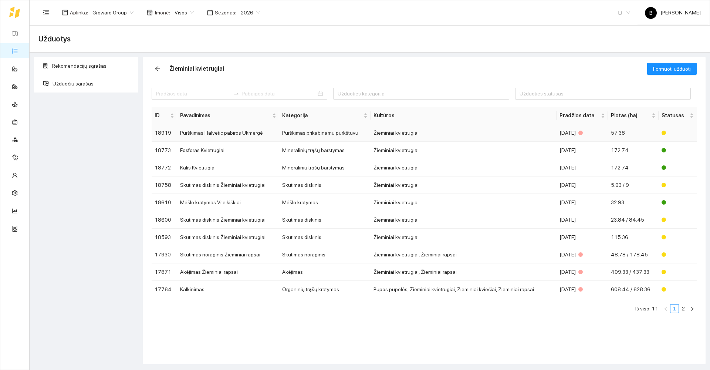
click at [193, 133] on td "Purškimas Halvetic pabiros Ukmergė" at bounding box center [228, 132] width 102 height 17
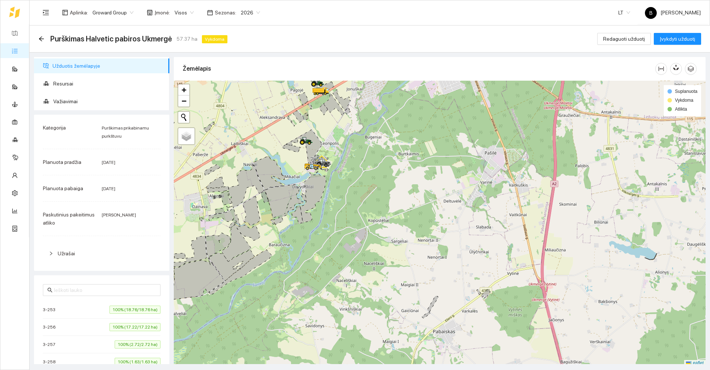
scroll to position [2, 0]
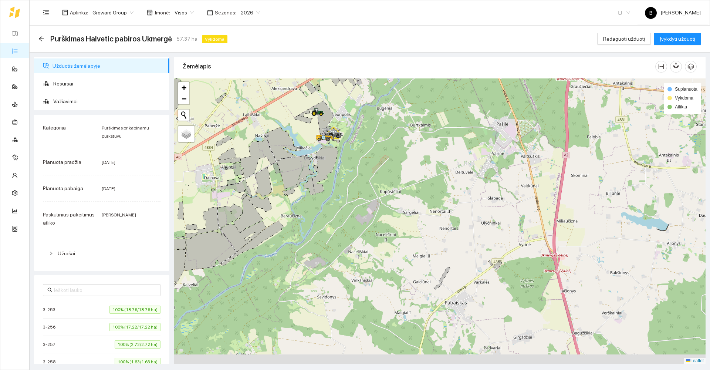
drag, startPoint x: 323, startPoint y: 234, endPoint x: 356, endPoint y: 168, distance: 73.7
click at [199, 140] on div at bounding box center [440, 220] width 532 height 285
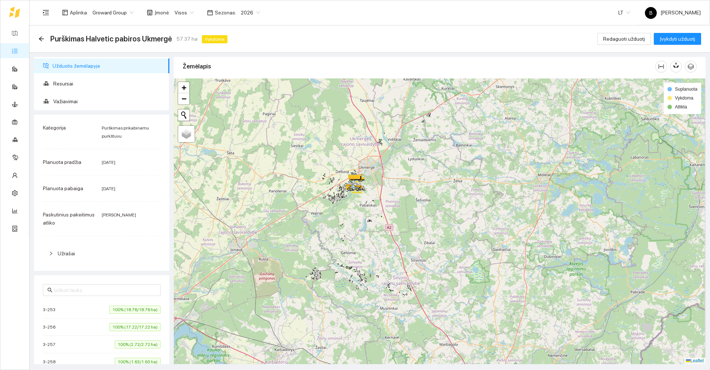
drag, startPoint x: 321, startPoint y: 249, endPoint x: 321, endPoint y: 221, distance: 28.1
click at [199, 140] on div at bounding box center [440, 220] width 532 height 285
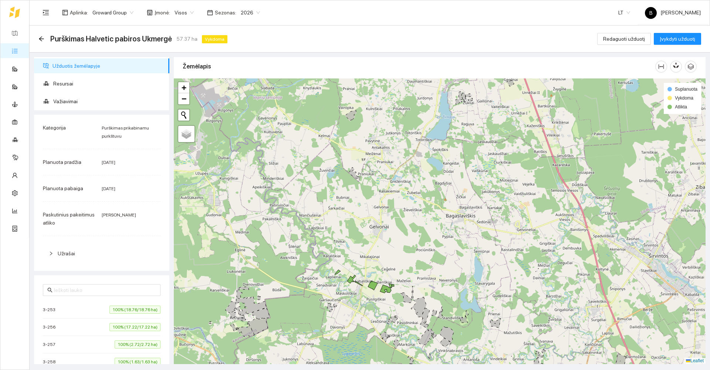
drag, startPoint x: 350, startPoint y: 259, endPoint x: 335, endPoint y: 214, distance: 47.1
click at [199, 140] on div at bounding box center [440, 220] width 532 height 285
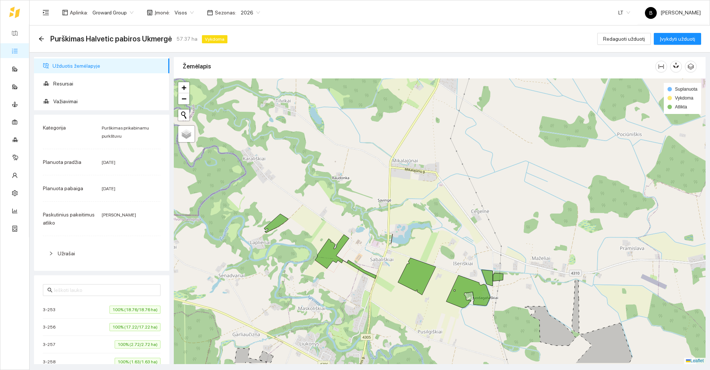
drag, startPoint x: 316, startPoint y: 229, endPoint x: 309, endPoint y: 197, distance: 32.2
click at [199, 140] on div at bounding box center [440, 220] width 532 height 285
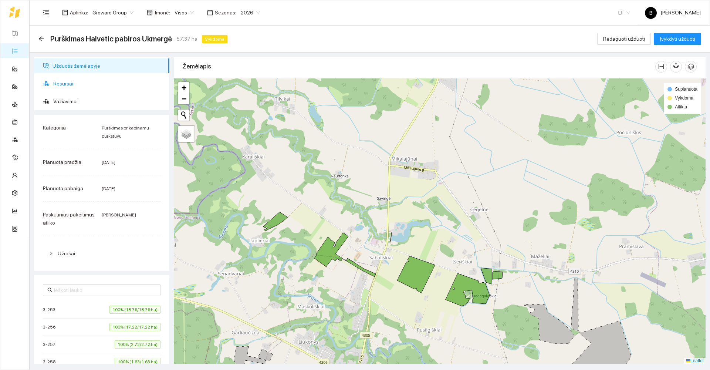
click at [63, 83] on span "Resursai" at bounding box center [108, 83] width 110 height 15
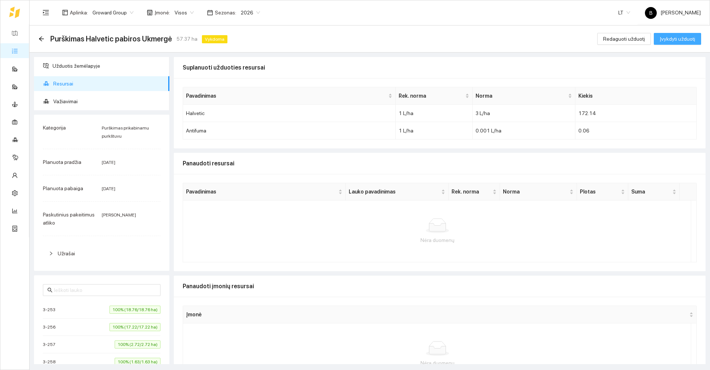
click at [199, 40] on span "Įvykdyti užduotį" at bounding box center [676, 39] width 35 height 8
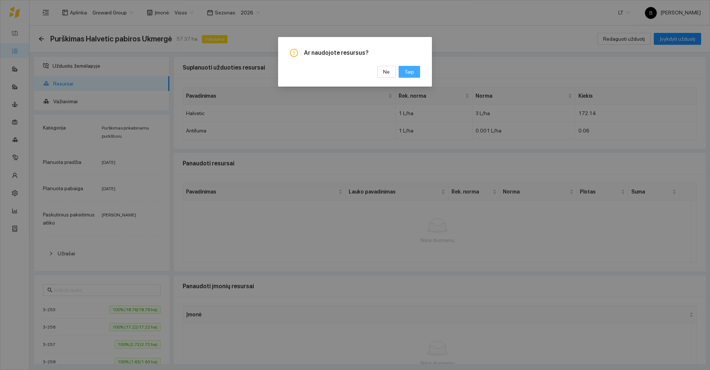
click at [199, 74] on span "Taip" at bounding box center [409, 72] width 10 height 8
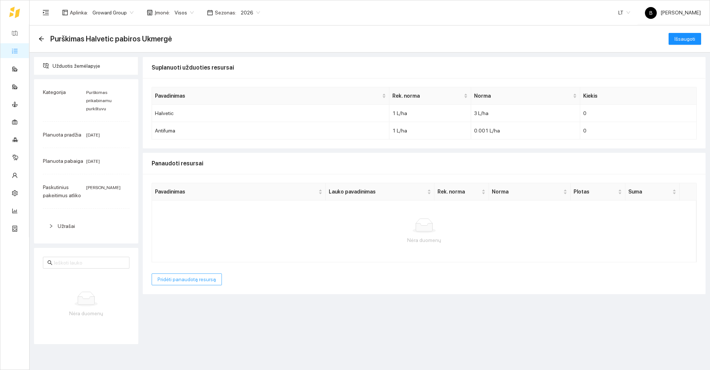
click at [187, 140] on span "Pridėti panaudotą resursą" at bounding box center [186, 279] width 58 height 8
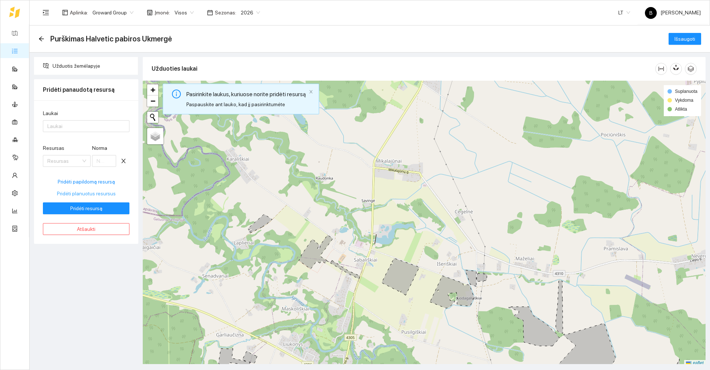
click at [88, 140] on span "Pridėti planuotus resursus" at bounding box center [86, 193] width 59 height 8
type input "3"
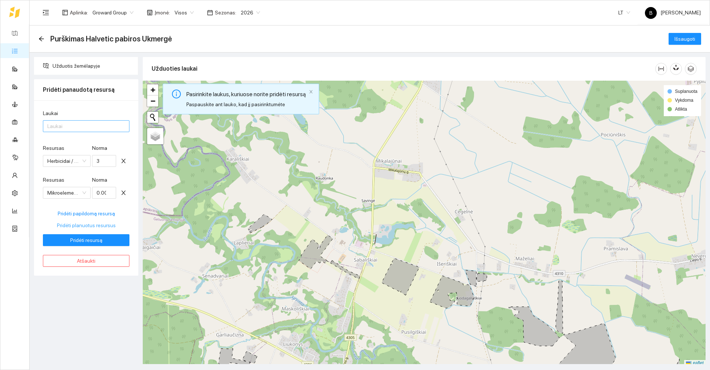
click at [80, 126] on div at bounding box center [82, 126] width 75 height 9
click at [72, 124] on div at bounding box center [82, 126] width 75 height 9
click at [71, 126] on div at bounding box center [82, 126] width 75 height 9
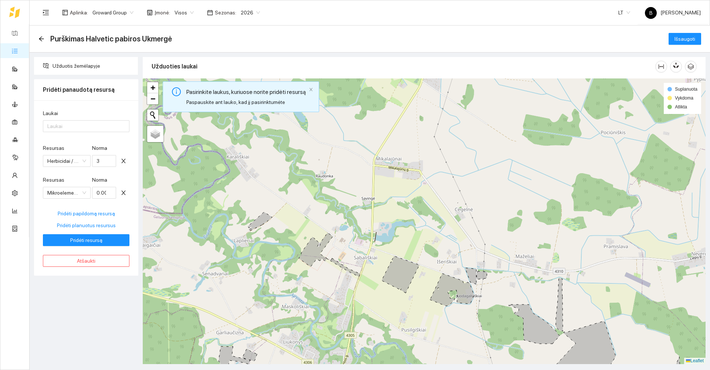
click at [199, 140] on icon at bounding box center [260, 221] width 24 height 19
click at [199, 140] on icon at bounding box center [329, 255] width 61 height 44
click at [72, 128] on div at bounding box center [82, 126] width 75 height 9
click at [72, 127] on div at bounding box center [82, 126] width 75 height 9
click at [42, 39] on icon "arrow-left" at bounding box center [41, 39] width 6 height 6
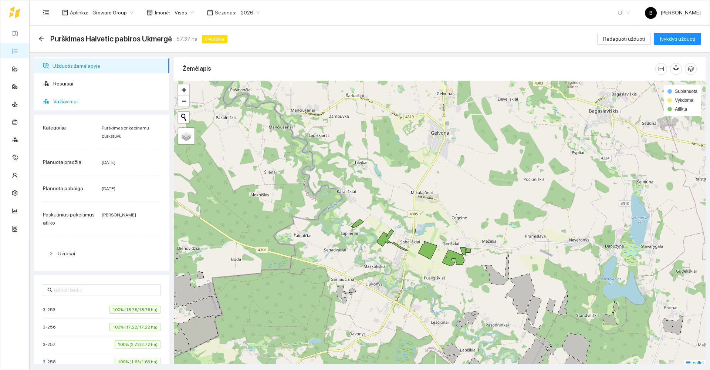
click at [64, 99] on span "Važiavimai" at bounding box center [108, 101] width 110 height 15
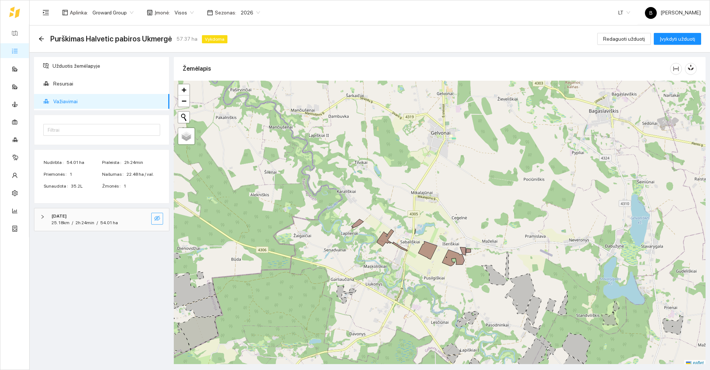
click at [159, 140] on icon "eye-invisible" at bounding box center [157, 218] width 6 height 6
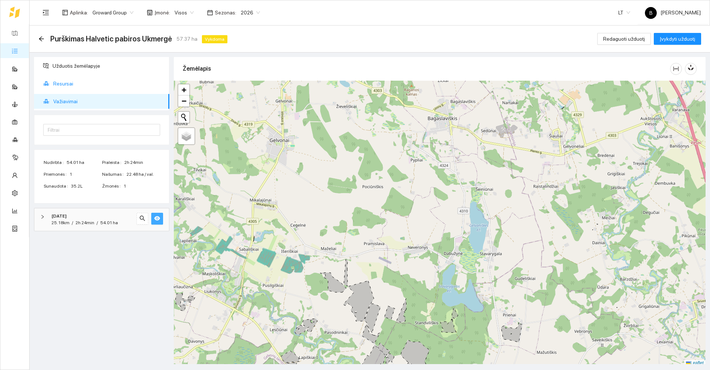
click at [57, 83] on span "Resursai" at bounding box center [108, 83] width 110 height 15
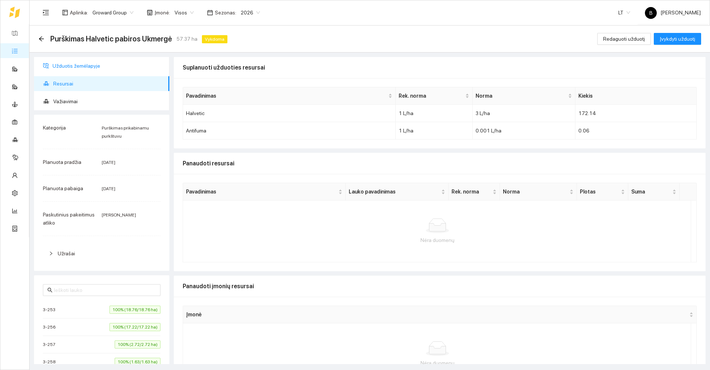
click at [78, 65] on span "Užduotis žemėlapyje" at bounding box center [107, 65] width 111 height 15
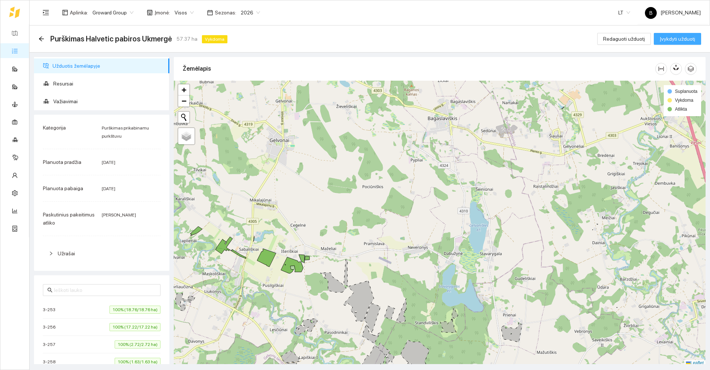
click at [199, 40] on span "Įvykdyti užduotį" at bounding box center [676, 39] width 35 height 8
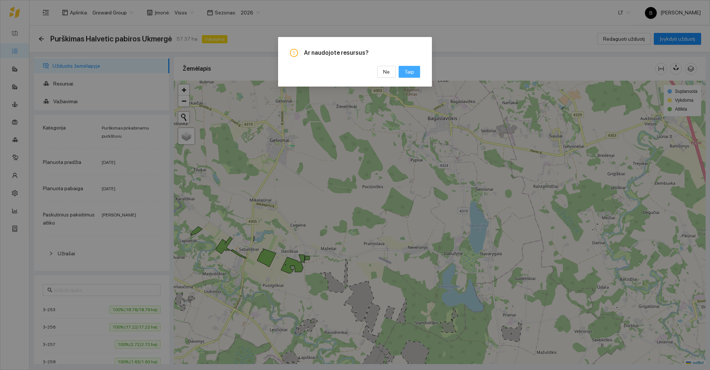
click at [199, 73] on span "Taip" at bounding box center [409, 72] width 10 height 8
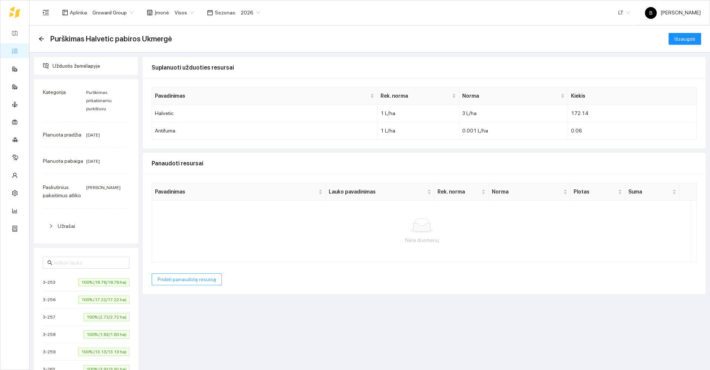
click at [184, 140] on span "Pridėti panaudotą resursą" at bounding box center [186, 279] width 58 height 8
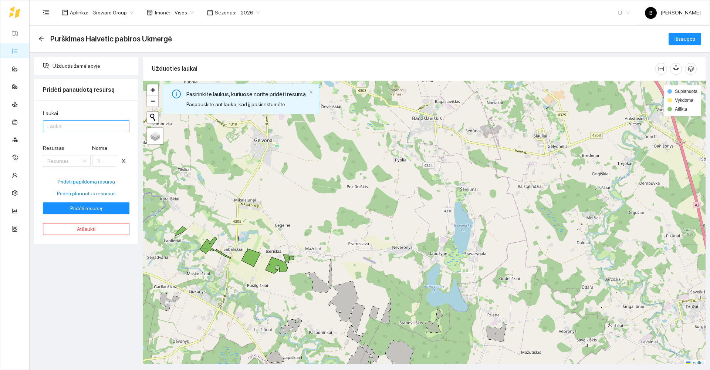
click at [73, 127] on div at bounding box center [82, 126] width 75 height 9
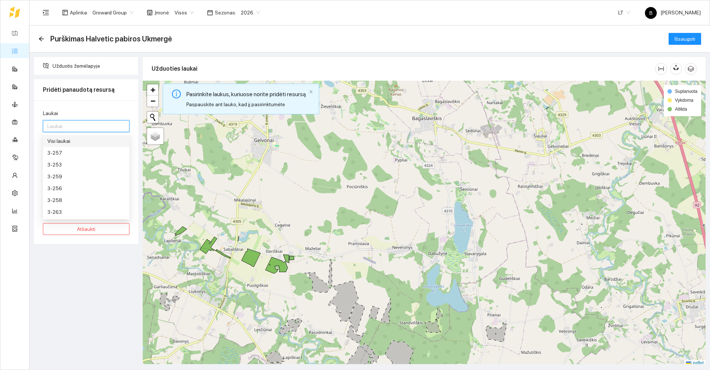
click at [64, 140] on div "Visi laukai" at bounding box center [86, 141] width 86 height 12
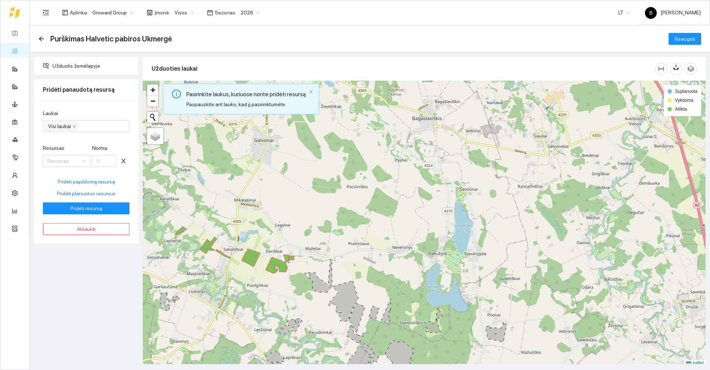
click at [76, 140] on div "Užduotis žemėlapyje Pridėti panaudotą resursą Laukai Visi laukai Resursas Resur…" at bounding box center [86, 210] width 109 height 307
click at [85, 140] on span "Pridėti planuotus resursus" at bounding box center [86, 193] width 59 height 8
type input "3"
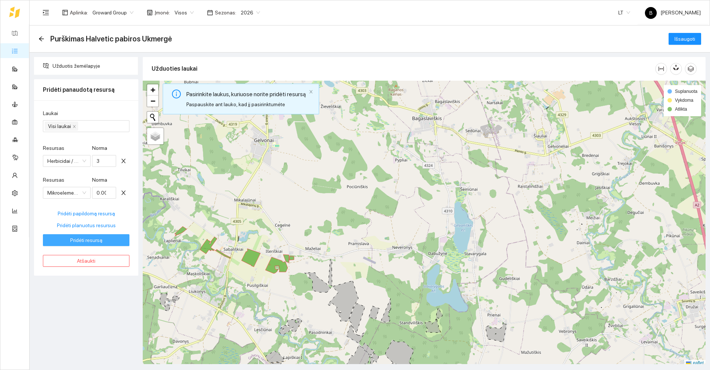
click at [88, 140] on span "Pridėti resursą" at bounding box center [86, 240] width 32 height 8
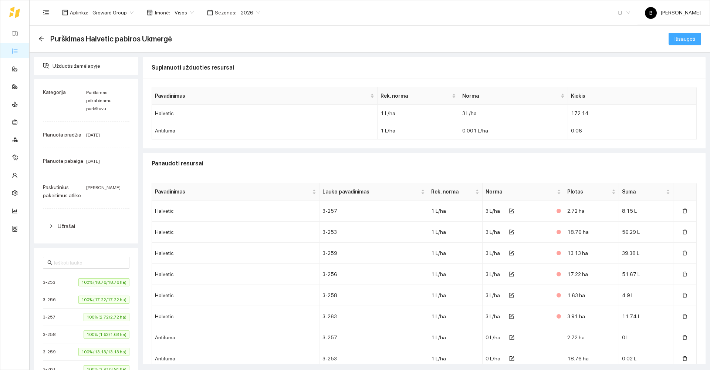
click at [199, 37] on span "Išsaugoti" at bounding box center [684, 39] width 21 height 8
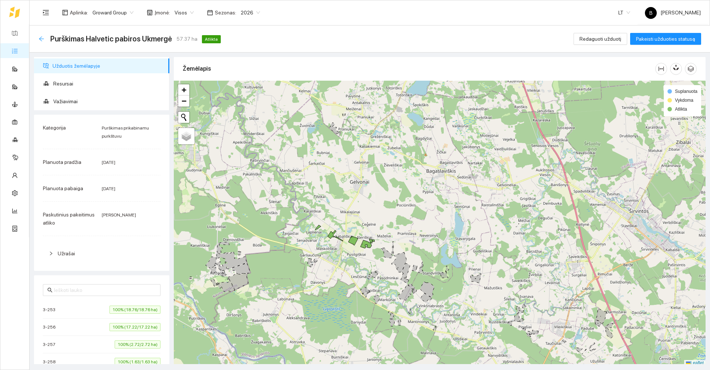
click at [43, 39] on icon "arrow-left" at bounding box center [41, 39] width 6 height 6
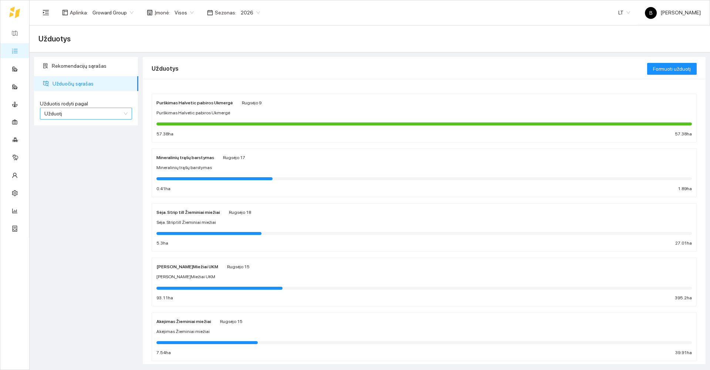
click at [98, 114] on span "Užduotį" at bounding box center [85, 113] width 83 height 11
click at [81, 140] on div "Kultūrą" at bounding box center [85, 140] width 83 height 8
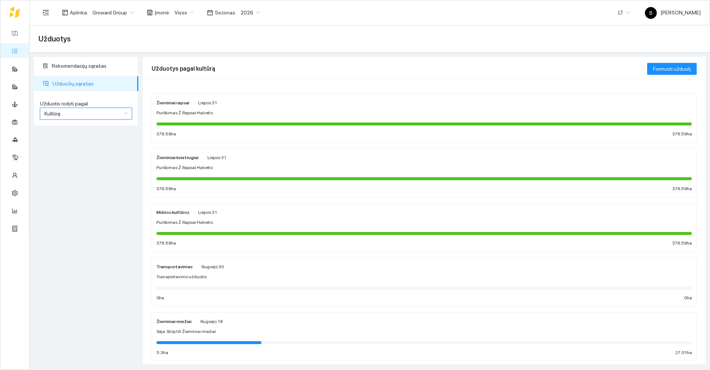
click at [199, 140] on div "Žieminiai kvietrugiai Liepos 31 Purškimas Ž.Rapsai Halvetic 376.59 ha 376.59 ha" at bounding box center [423, 172] width 535 height 39
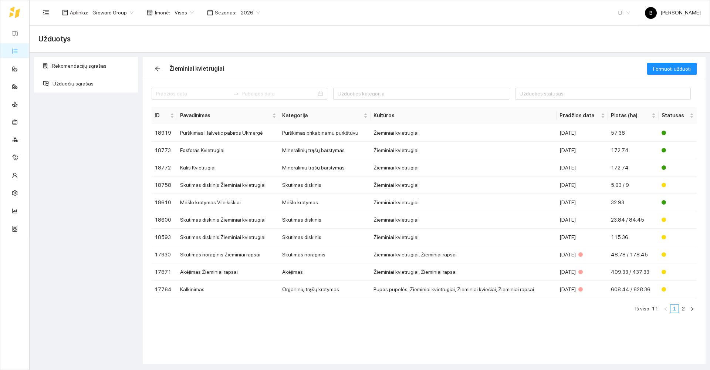
click at [124, 140] on div "Rekomendacijų sąrašas Užduočių sąrašas" at bounding box center [86, 210] width 109 height 307
click at [21, 51] on link "Užduotys" at bounding box center [32, 51] width 22 height 6
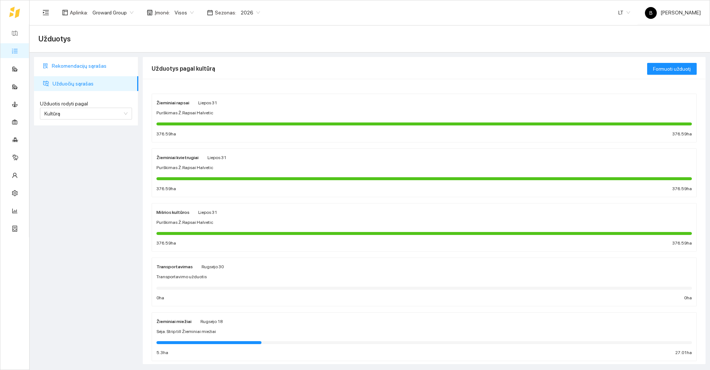
click at [80, 63] on span "Rekomendacijų sąrašas" at bounding box center [92, 65] width 81 height 15
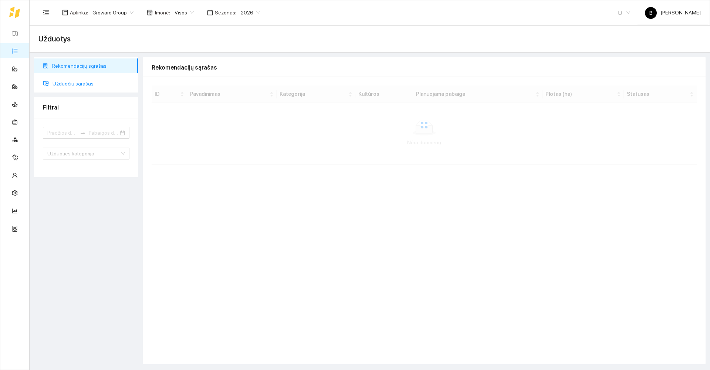
click at [65, 81] on span "Užduočių sąrašas" at bounding box center [92, 83] width 80 height 15
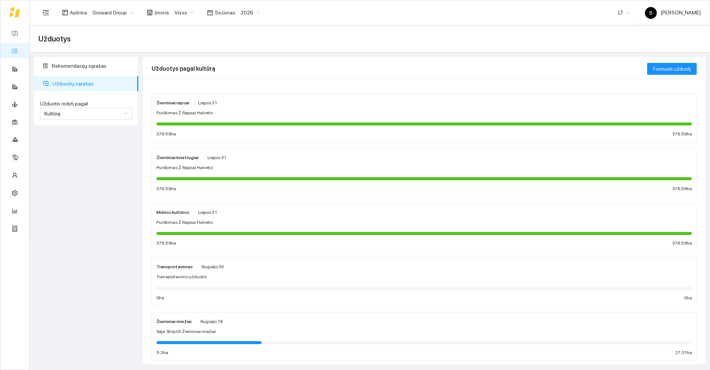
click at [25, 140] on div "Žemėlapis Užduotys Panaudoti resursai Sandėlis Kultūros Įmonės Inventorius Mete…" at bounding box center [14, 184] width 29 height 369
click at [24, 140] on div "Žemėlapis Užduotys Panaudoti resursai Sandėlis Kultūros Įmonės Inventorius Mete…" at bounding box center [14, 184] width 29 height 369
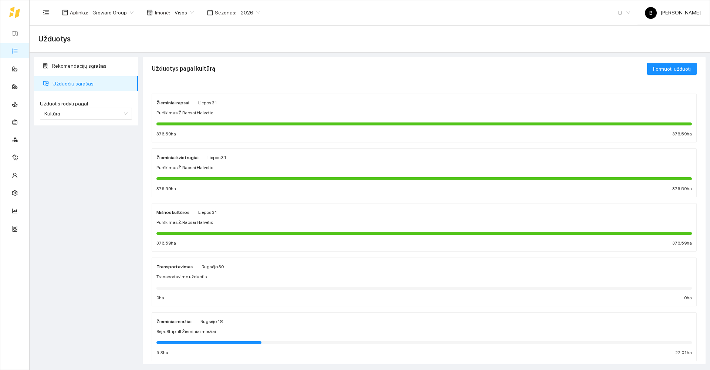
click at [21, 140] on div "Žemėlapis Užduotys Panaudoti resursai Sandėlis Kultūros Įmonės Inventorius Mete…" at bounding box center [14, 184] width 29 height 369
click at [25, 140] on link "PPIS" at bounding box center [26, 228] width 10 height 6
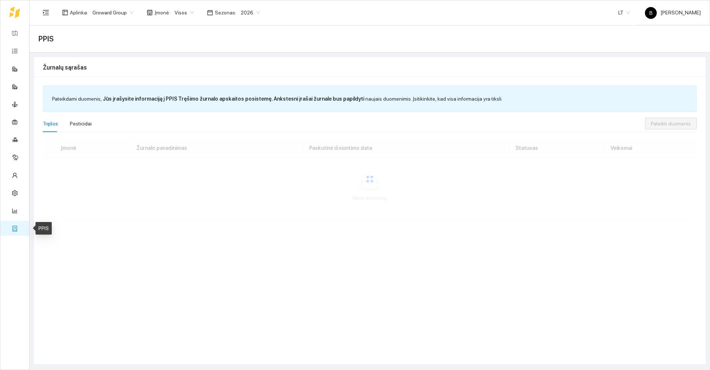
click at [24, 140] on link "PPIS" at bounding box center [26, 228] width 10 height 6
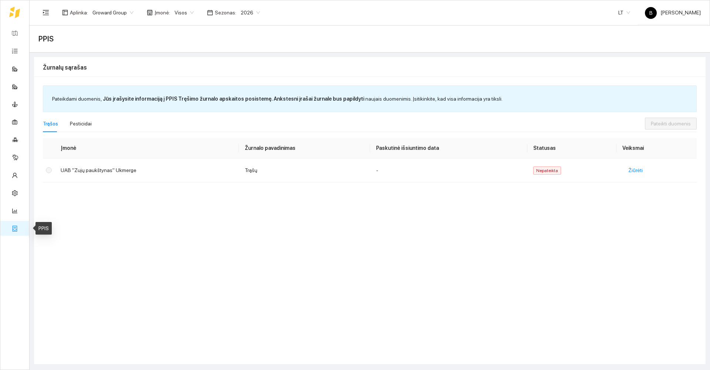
click at [24, 140] on link "PPIS" at bounding box center [26, 228] width 10 height 6
click at [21, 32] on link "Žemėlapis" at bounding box center [33, 33] width 24 height 6
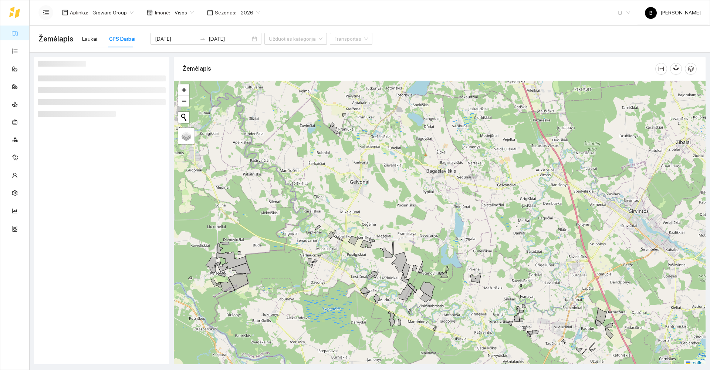
click at [22, 9] on div at bounding box center [28, 12] width 38 height 24
click at [44, 13] on icon "menu-unfold" at bounding box center [46, 12] width 7 height 7
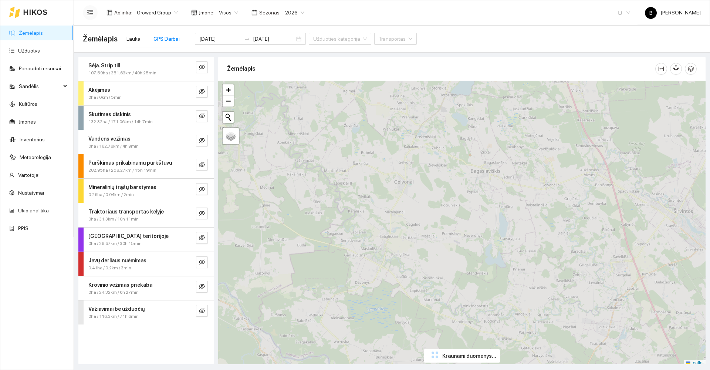
type input "[DATE]"
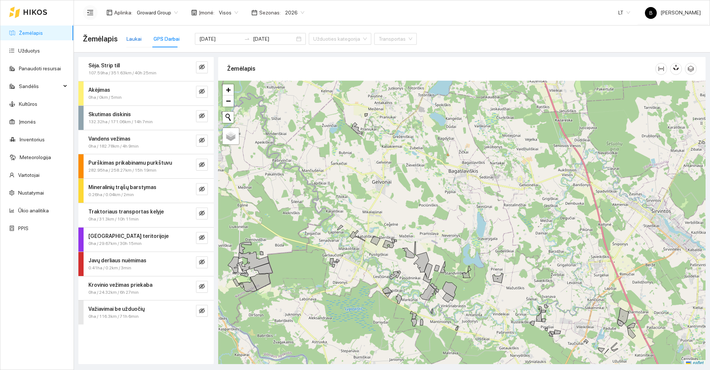
click at [132, 38] on div "Laukai" at bounding box center [133, 39] width 15 height 8
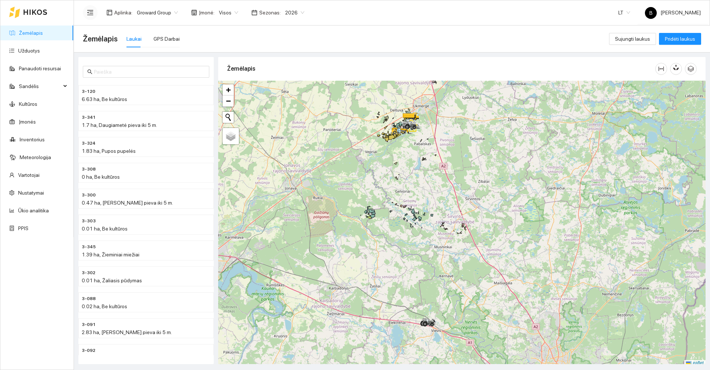
scroll to position [2, 0]
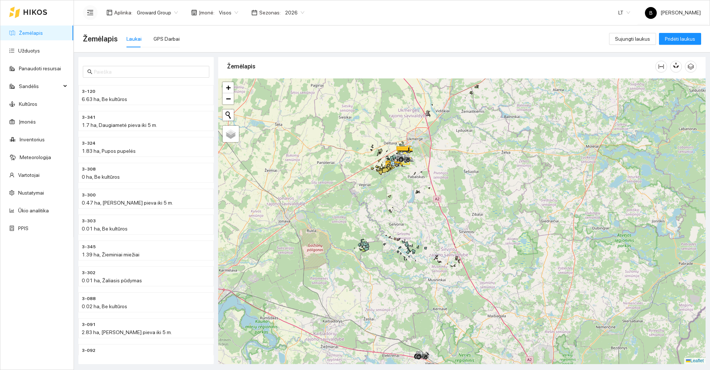
drag, startPoint x: 352, startPoint y: 176, endPoint x: 346, endPoint y: 222, distance: 46.6
click at [199, 140] on div at bounding box center [461, 220] width 487 height 285
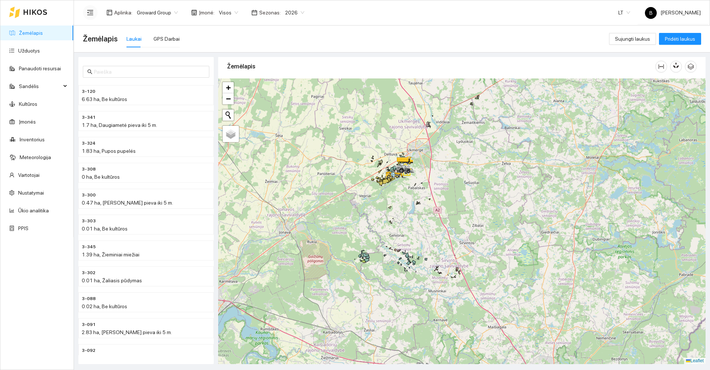
drag, startPoint x: 391, startPoint y: 197, endPoint x: 385, endPoint y: 218, distance: 22.2
click at [199, 140] on div at bounding box center [461, 220] width 487 height 285
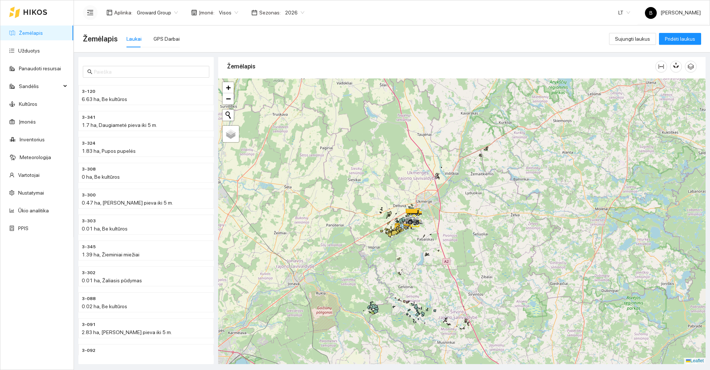
drag, startPoint x: 430, startPoint y: 197, endPoint x: 445, endPoint y: 227, distance: 33.6
click at [199, 140] on div at bounding box center [461, 220] width 487 height 285
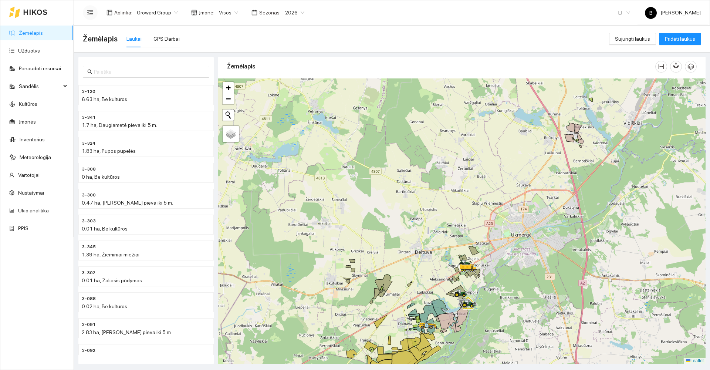
drag, startPoint x: 407, startPoint y: 207, endPoint x: 404, endPoint y: 162, distance: 45.2
click at [199, 140] on div at bounding box center [461, 220] width 487 height 285
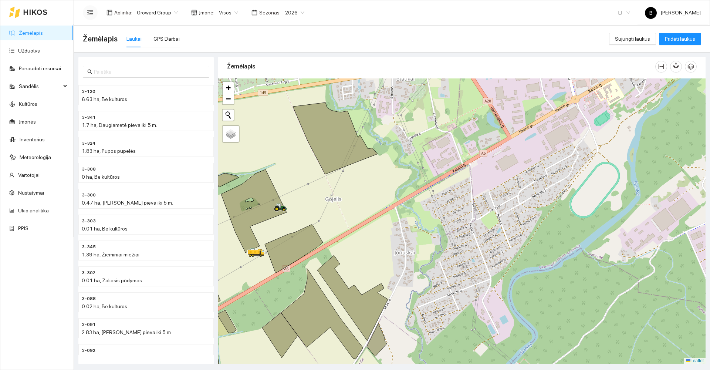
drag, startPoint x: 274, startPoint y: 218, endPoint x: 322, endPoint y: 185, distance: 58.4
click at [199, 140] on div at bounding box center [461, 220] width 487 height 285
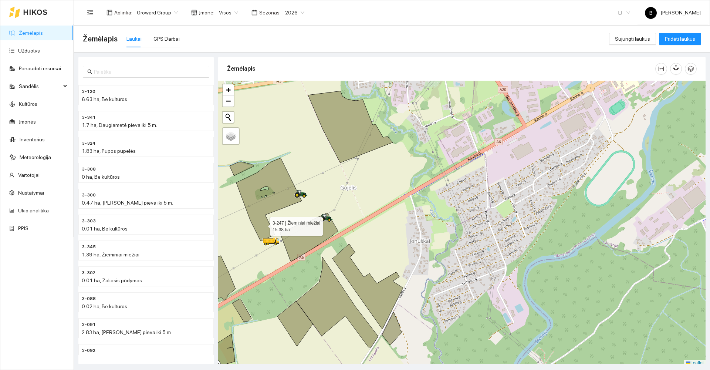
scroll to position [2, 0]
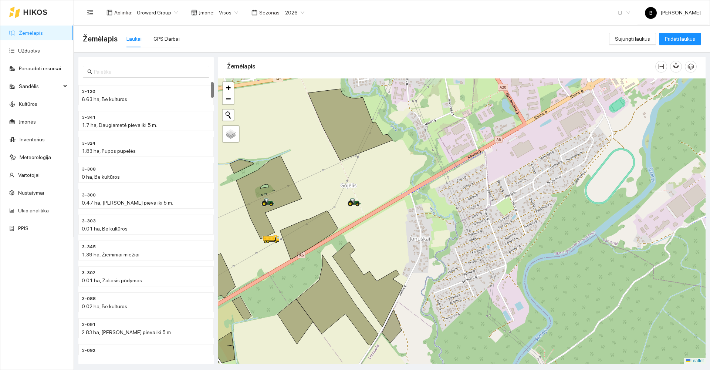
click at [228, 242] on div at bounding box center [461, 220] width 487 height 285
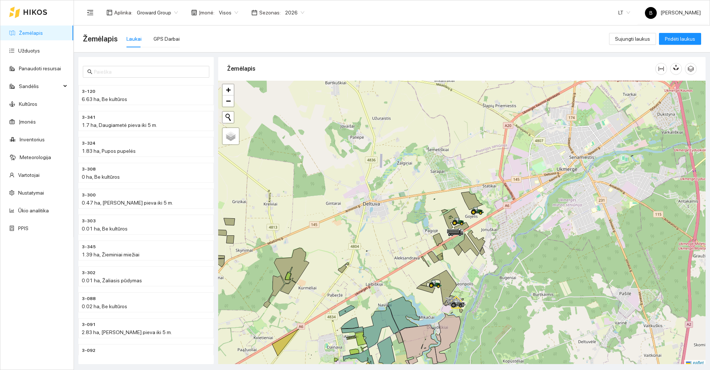
scroll to position [2, 0]
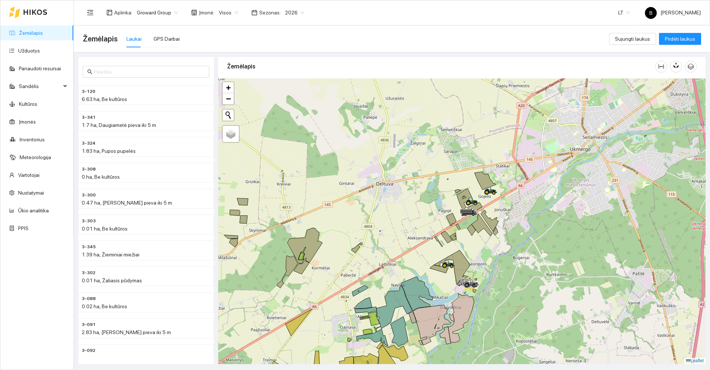
drag, startPoint x: 329, startPoint y: 217, endPoint x: 334, endPoint y: 208, distance: 9.6
click at [334, 208] on div at bounding box center [461, 220] width 487 height 285
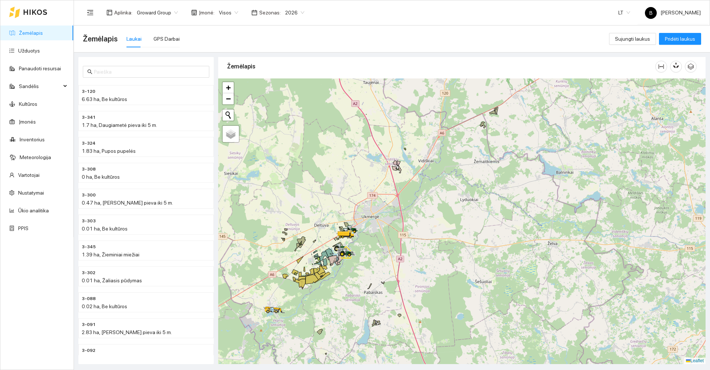
drag, startPoint x: 325, startPoint y: 329, endPoint x: 306, endPoint y: 237, distance: 93.9
click at [312, 262] on div at bounding box center [461, 220] width 487 height 285
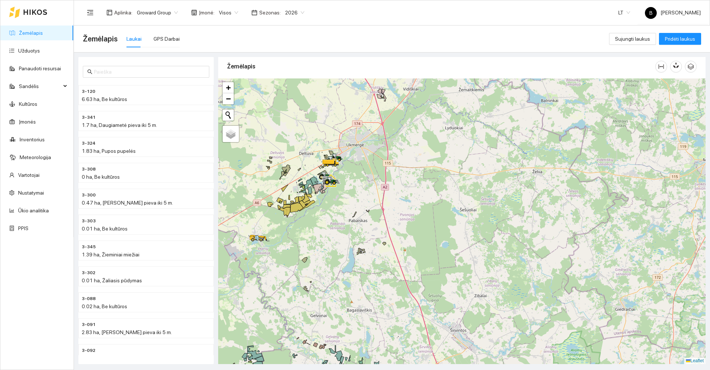
drag, startPoint x: 277, startPoint y: 271, endPoint x: 294, endPoint y: 263, distance: 18.4
click at [294, 263] on div at bounding box center [461, 220] width 487 height 285
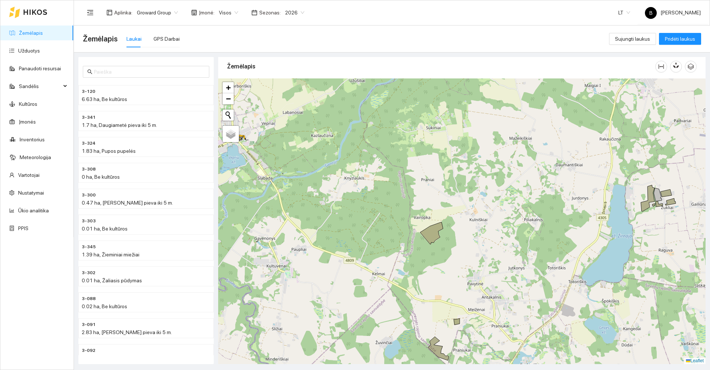
drag, startPoint x: 284, startPoint y: 257, endPoint x: 326, endPoint y: 275, distance: 45.7
click at [326, 275] on div at bounding box center [461, 220] width 487 height 285
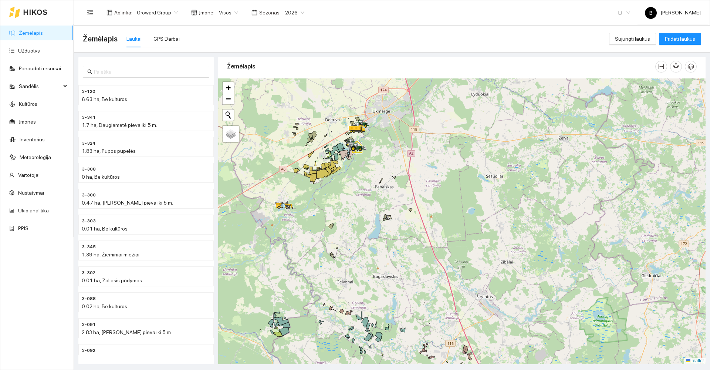
drag, startPoint x: 387, startPoint y: 313, endPoint x: 360, endPoint y: 228, distance: 88.7
click at [364, 234] on div at bounding box center [461, 220] width 487 height 285
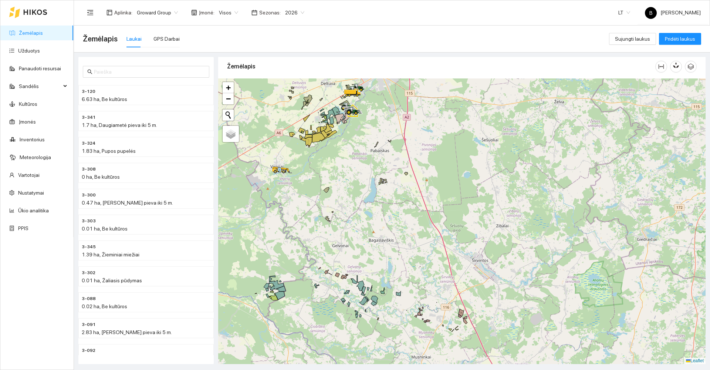
drag, startPoint x: 301, startPoint y: 203, endPoint x: 319, endPoint y: 238, distance: 39.7
click at [319, 238] on div at bounding box center [461, 220] width 487 height 285
drag, startPoint x: 360, startPoint y: 173, endPoint x: 369, endPoint y: 229, distance: 56.8
click at [369, 229] on div at bounding box center [461, 220] width 487 height 285
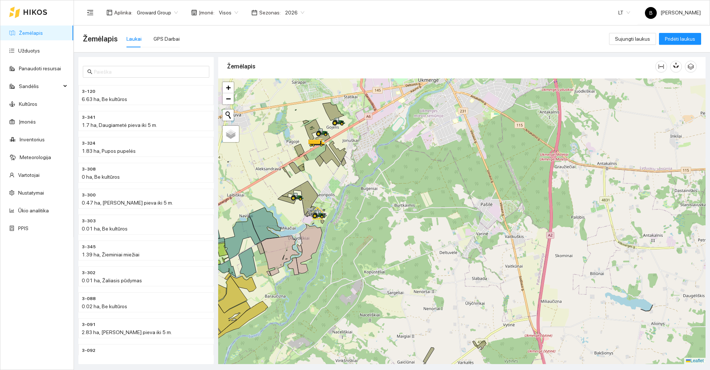
drag, startPoint x: 375, startPoint y: 188, endPoint x: 377, endPoint y: 194, distance: 6.2
click at [377, 194] on div at bounding box center [461, 220] width 487 height 285
click at [56, 288] on div "Žemėlapis Užduotys Panaudoti resursai Sandėlis Kultūros Įmonės Inventorius Mete…" at bounding box center [36, 184] width 73 height 369
